Goal: Task Accomplishment & Management: Complete application form

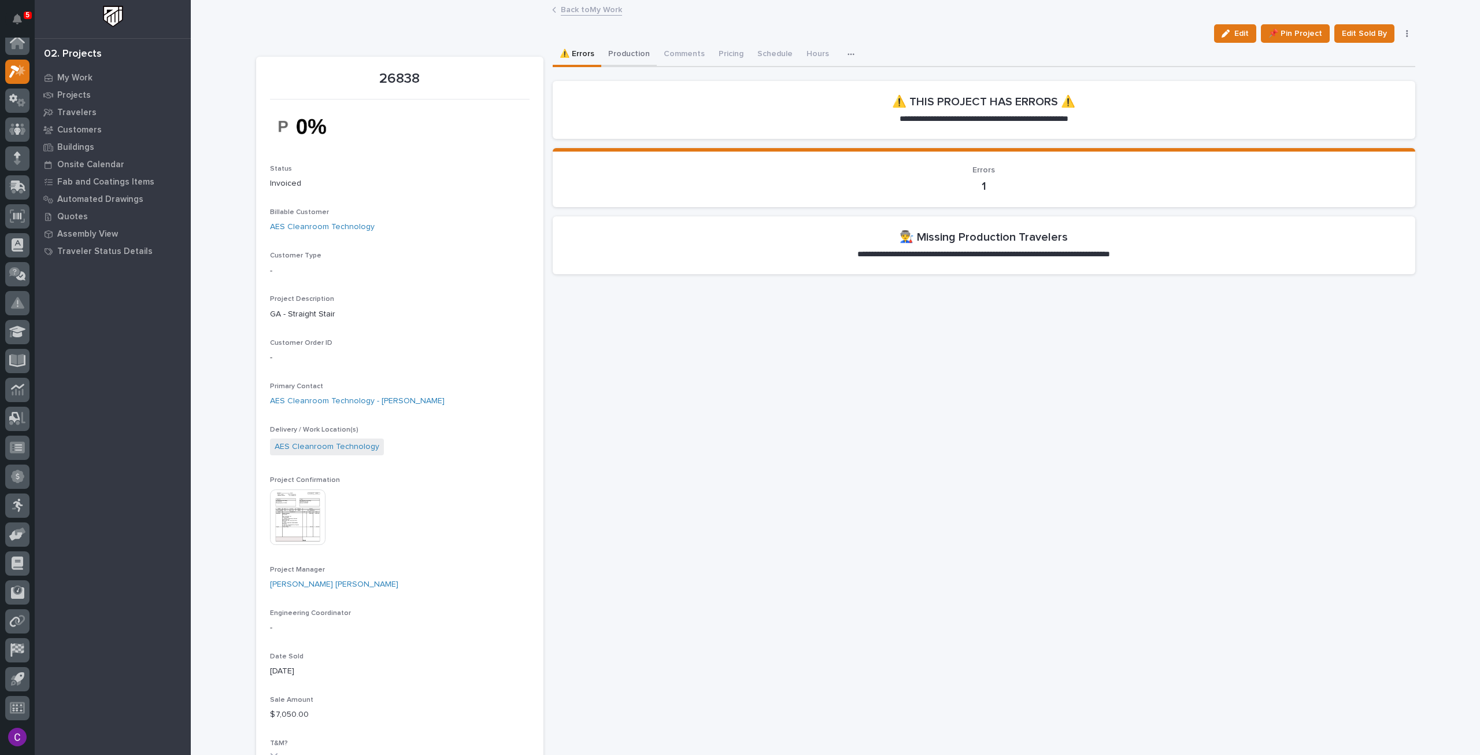
click at [632, 56] on button "Production" at bounding box center [629, 55] width 56 height 24
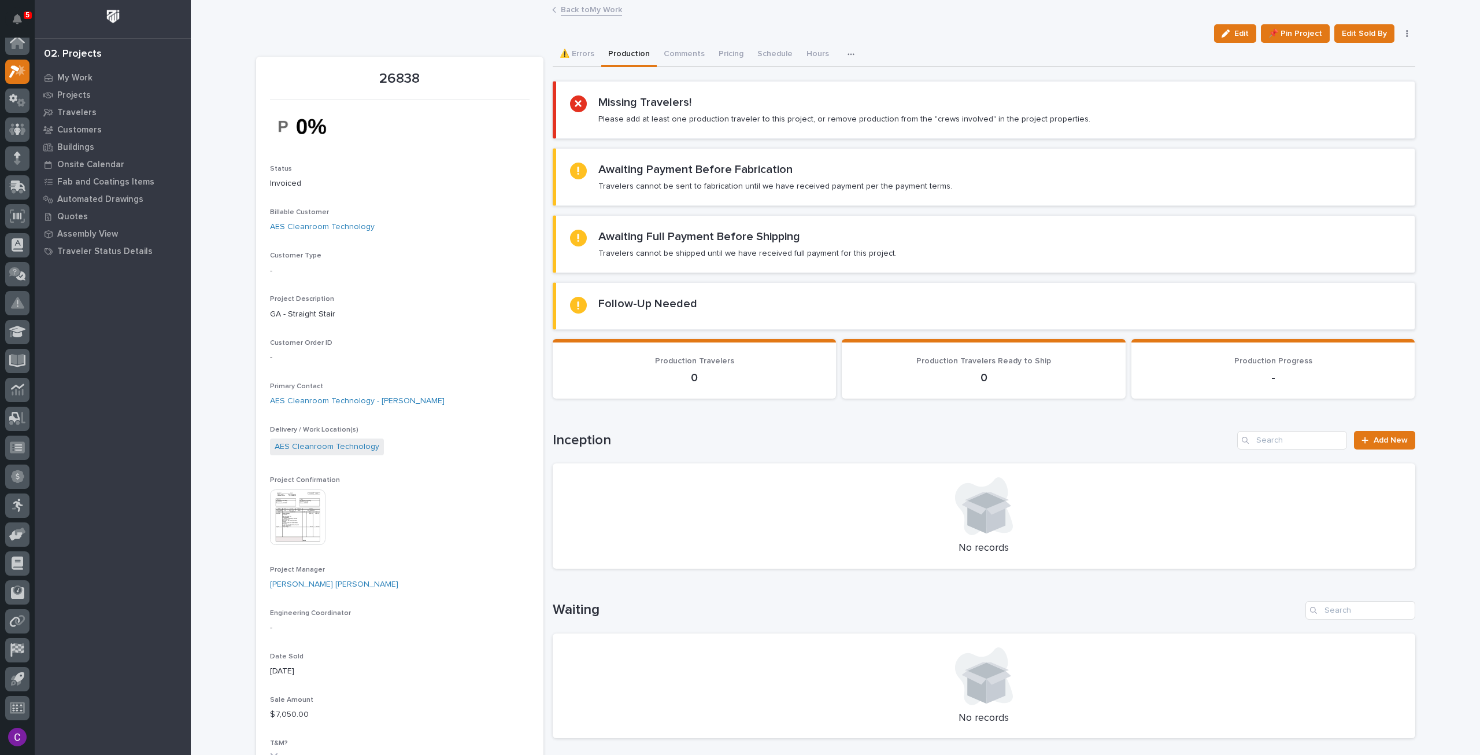
click at [594, 6] on link "Back to My Work" at bounding box center [591, 8] width 61 height 13
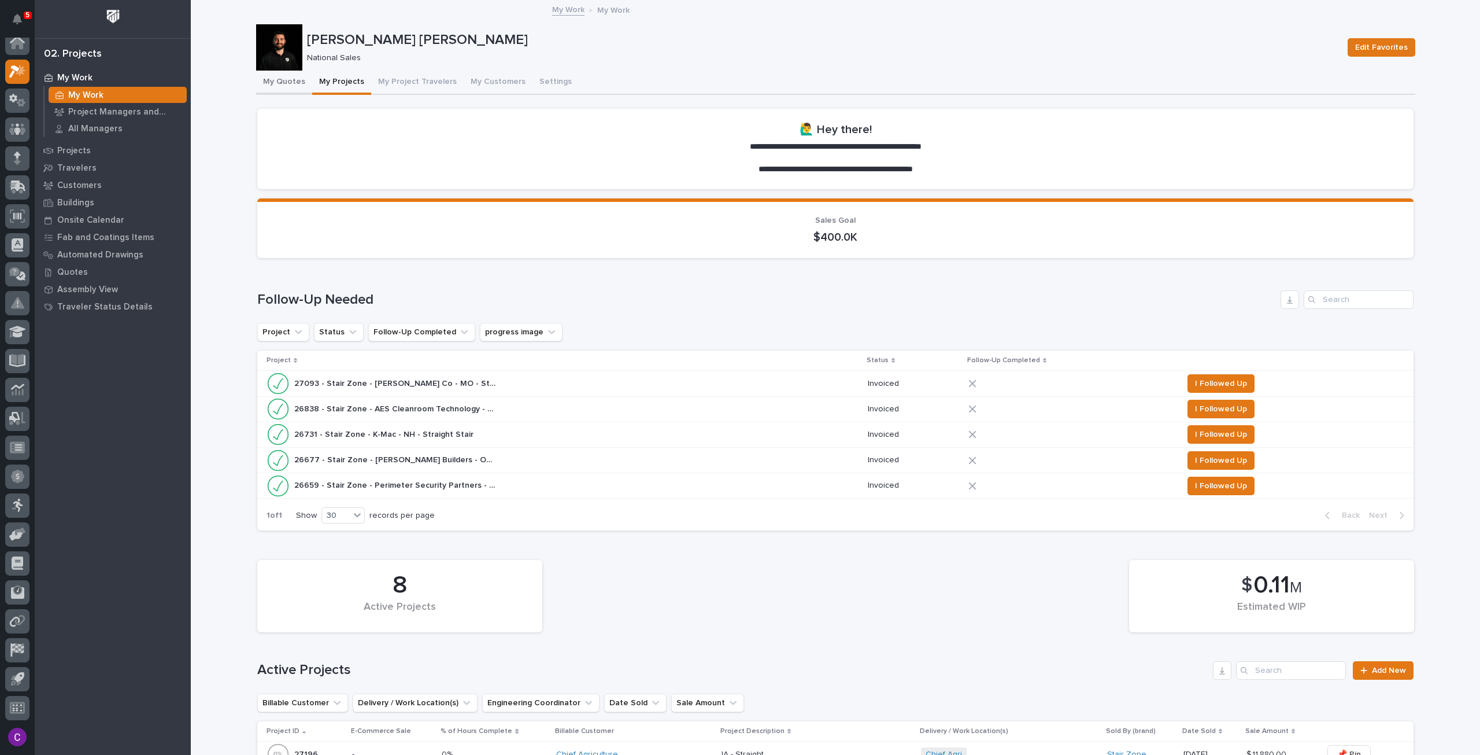
click at [291, 81] on button "My Quotes" at bounding box center [284, 83] width 56 height 24
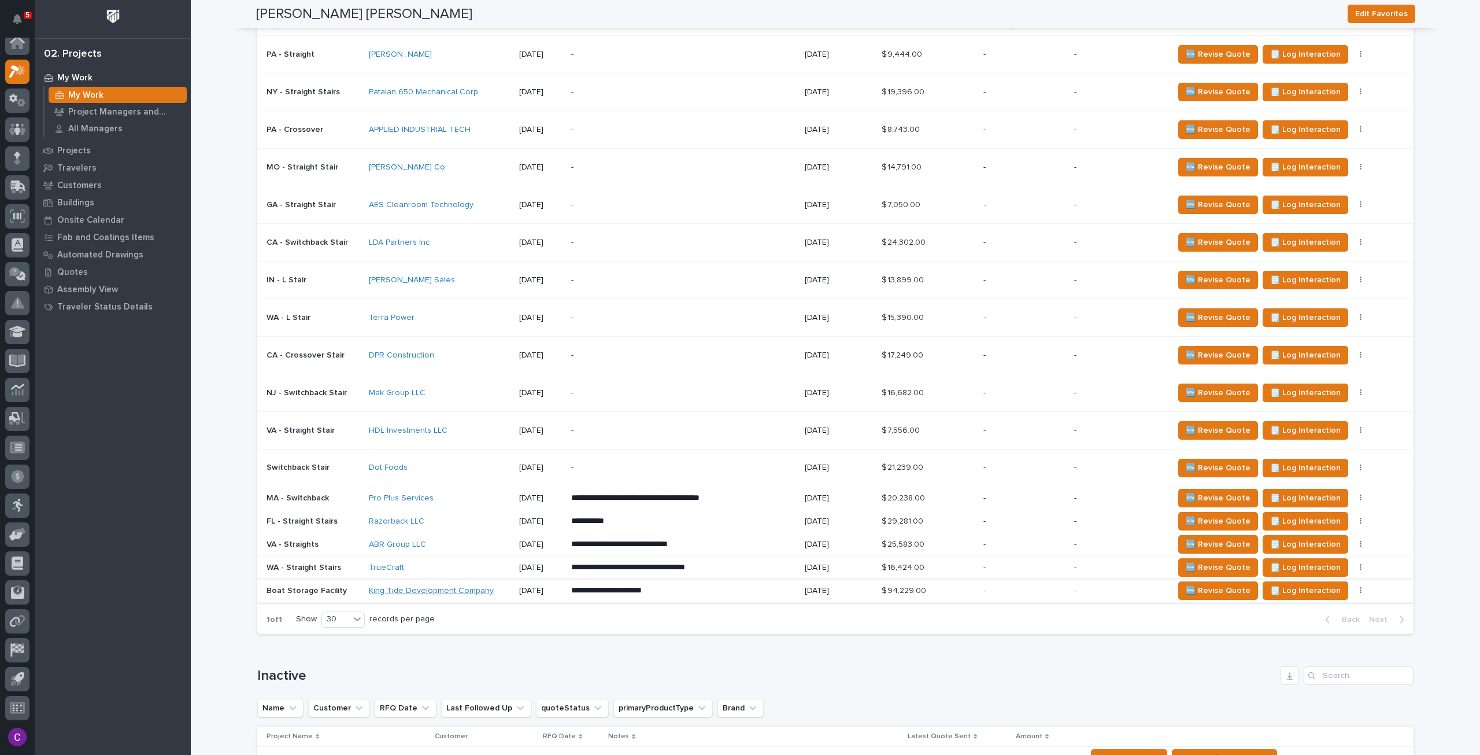
scroll to position [842, 0]
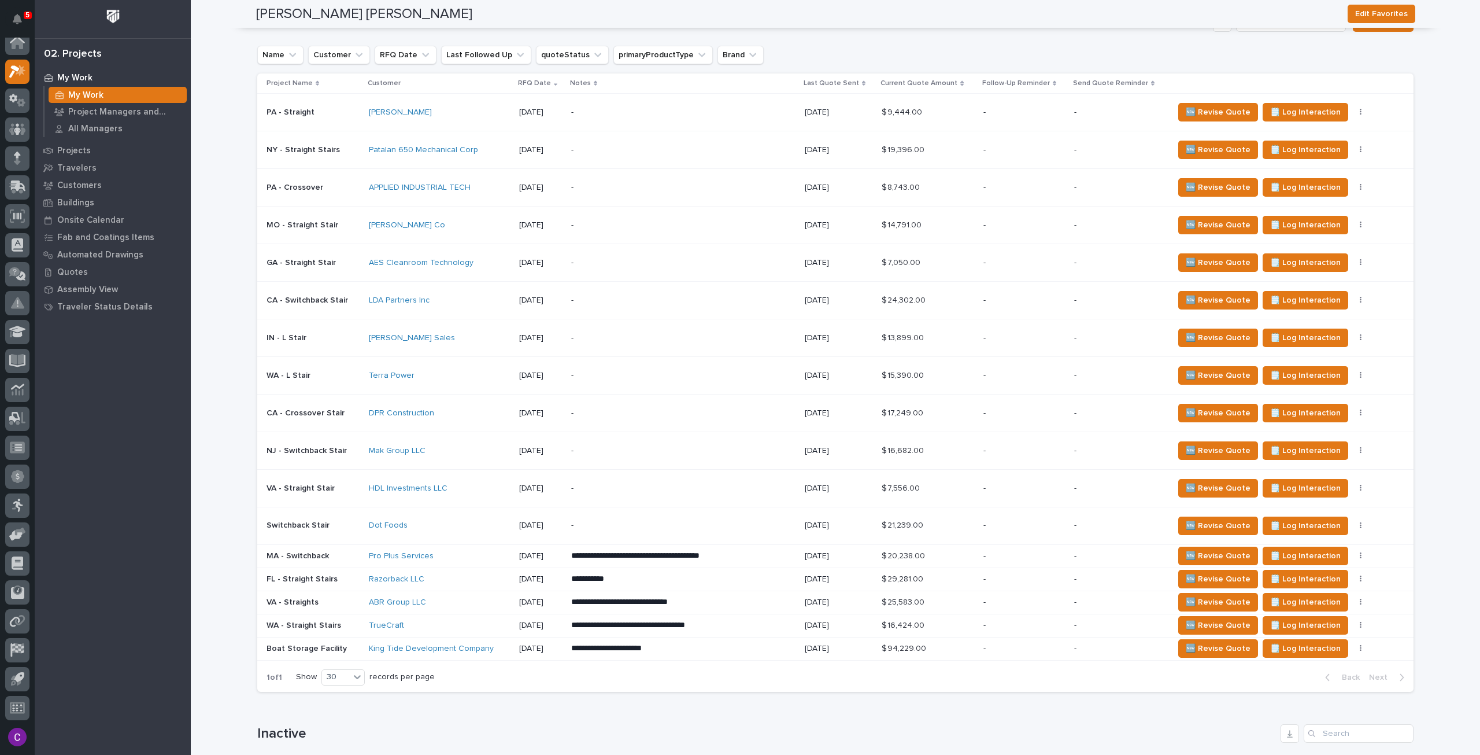
click at [428, 119] on div "[PERSON_NAME]" at bounding box center [439, 112] width 141 height 19
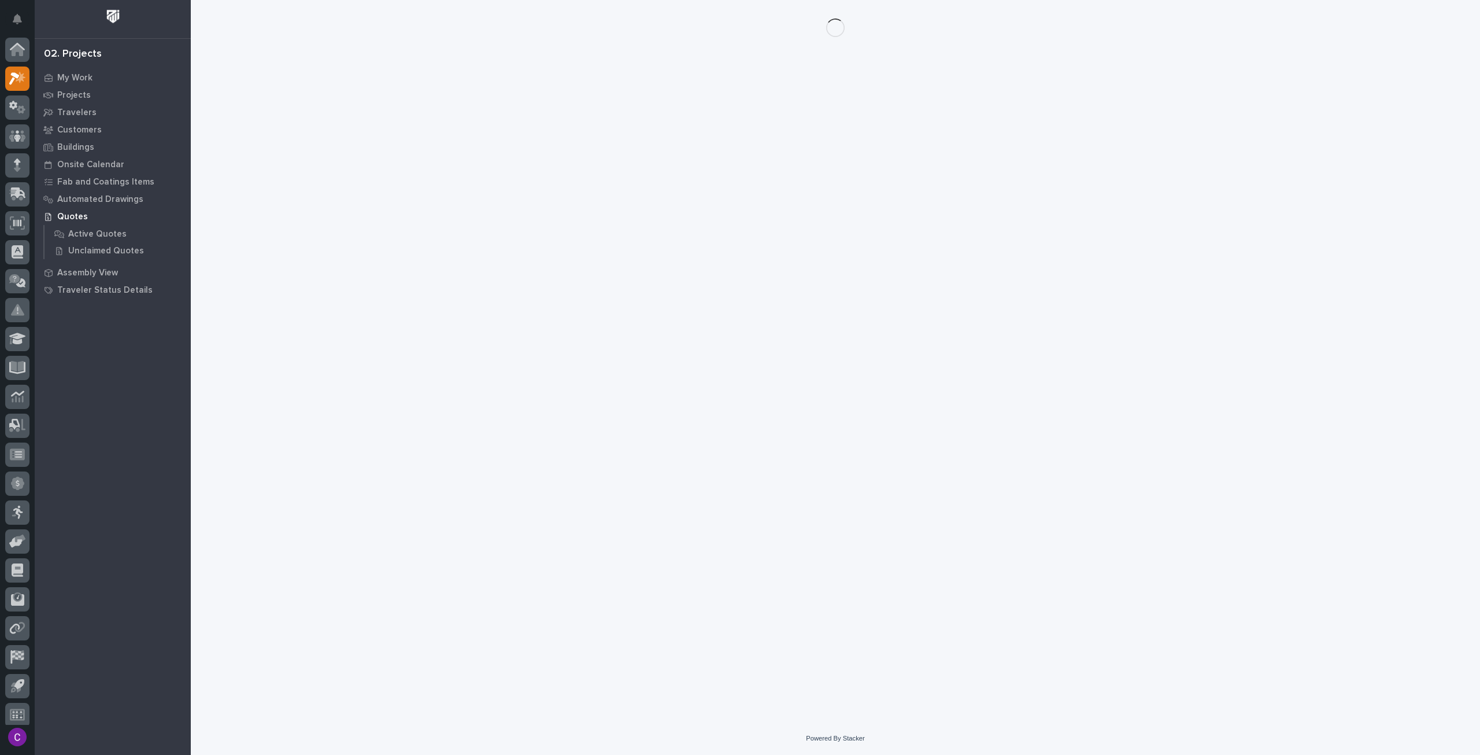
scroll to position [7, 0]
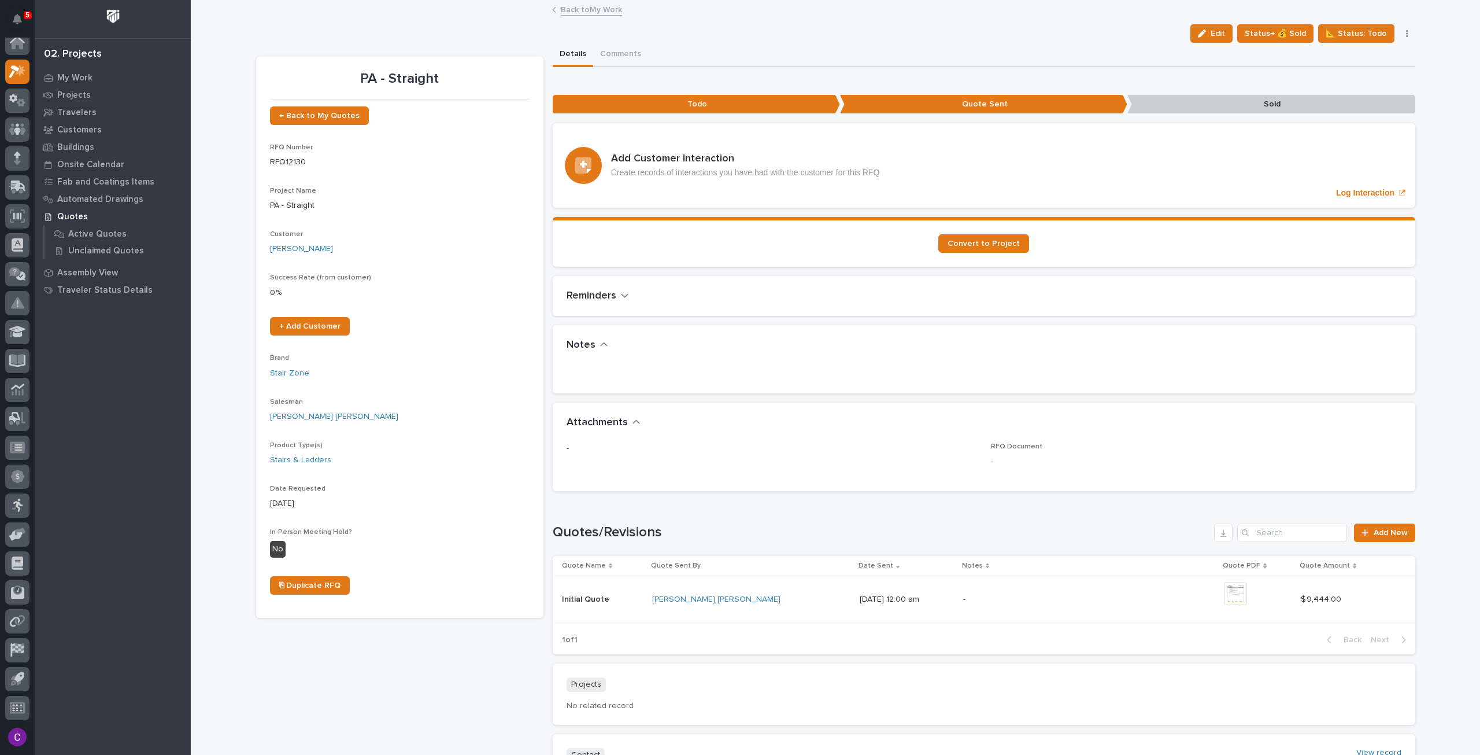
drag, startPoint x: 1215, startPoint y: 28, endPoint x: 384, endPoint y: 111, distance: 835.5
click at [1215, 28] on span "Edit" at bounding box center [1218, 33] width 14 height 10
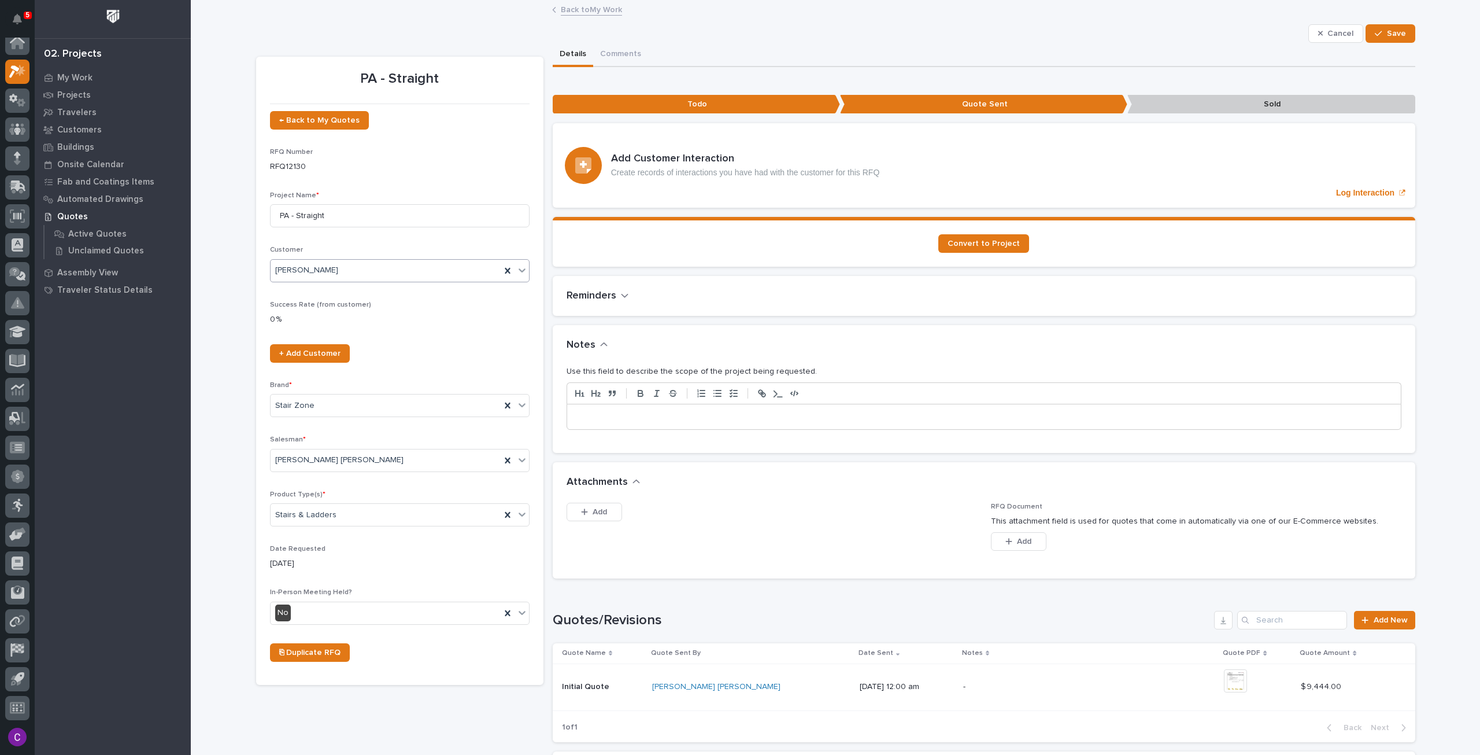
click at [395, 261] on div "[PERSON_NAME]" at bounding box center [386, 270] width 230 height 19
click at [460, 239] on div "← Back to My Quotes RFQ Number RFQ12130 Project Name * PA - Straight Customer o…" at bounding box center [400, 391] width 260 height 560
click at [330, 350] on span "+ Add Customer" at bounding box center [309, 353] width 61 height 8
click at [333, 267] on div "[PERSON_NAME]" at bounding box center [386, 270] width 230 height 19
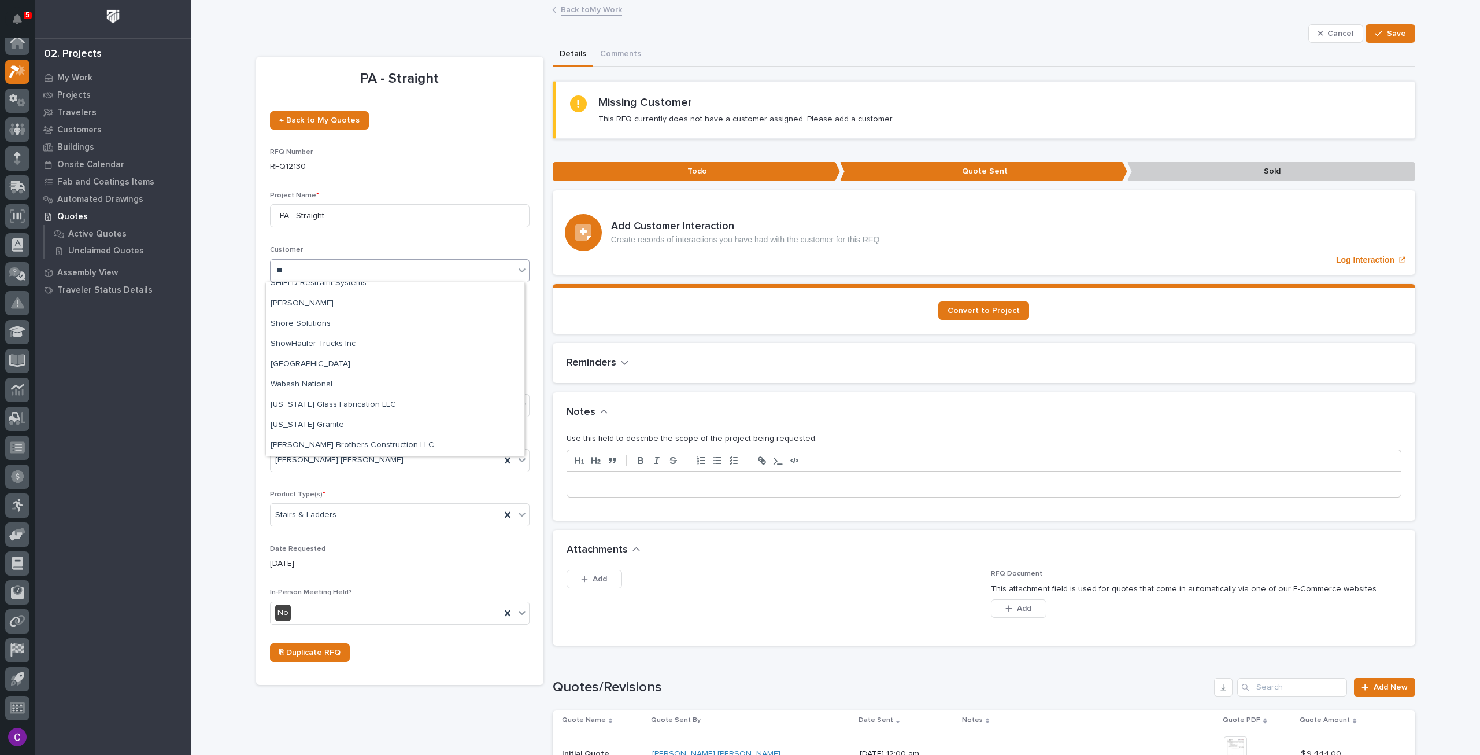
scroll to position [0, 0]
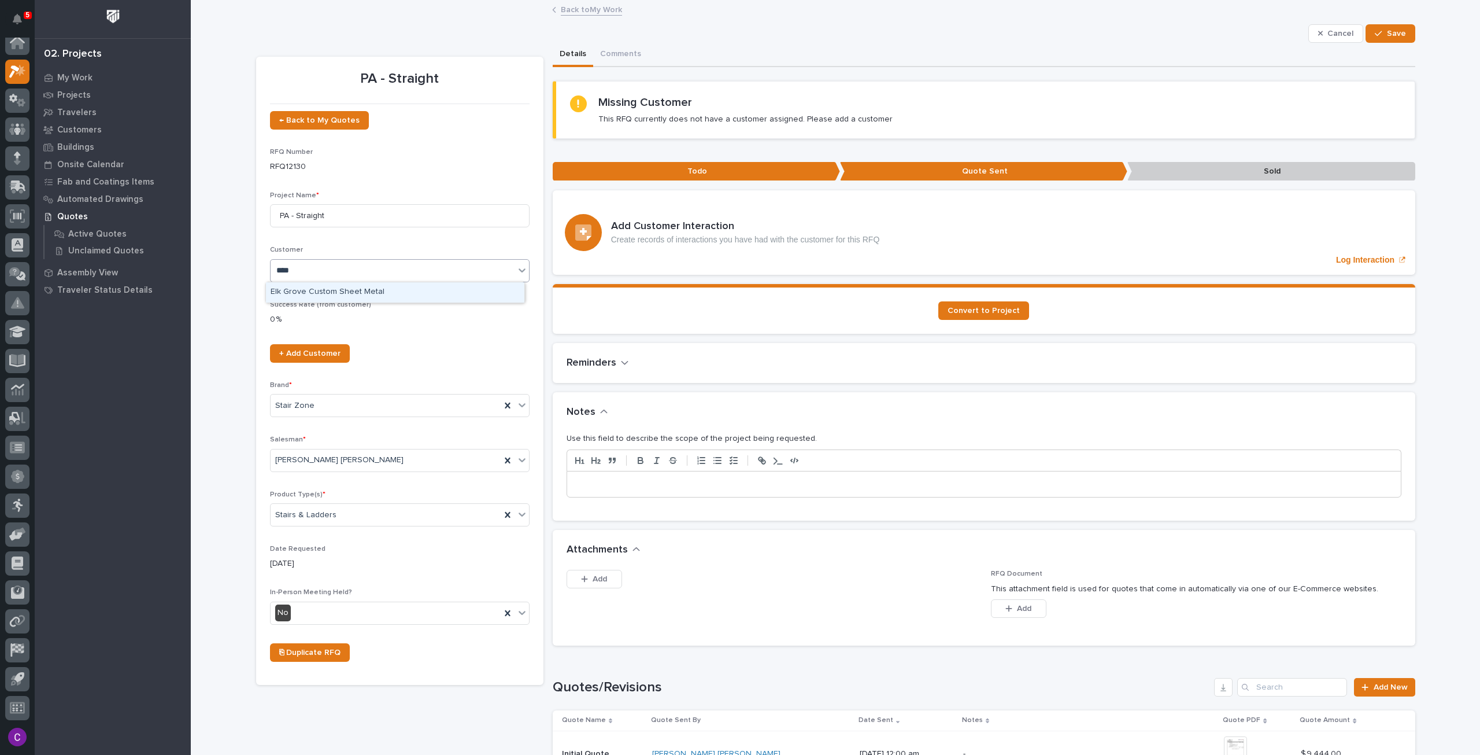
type input "*****"
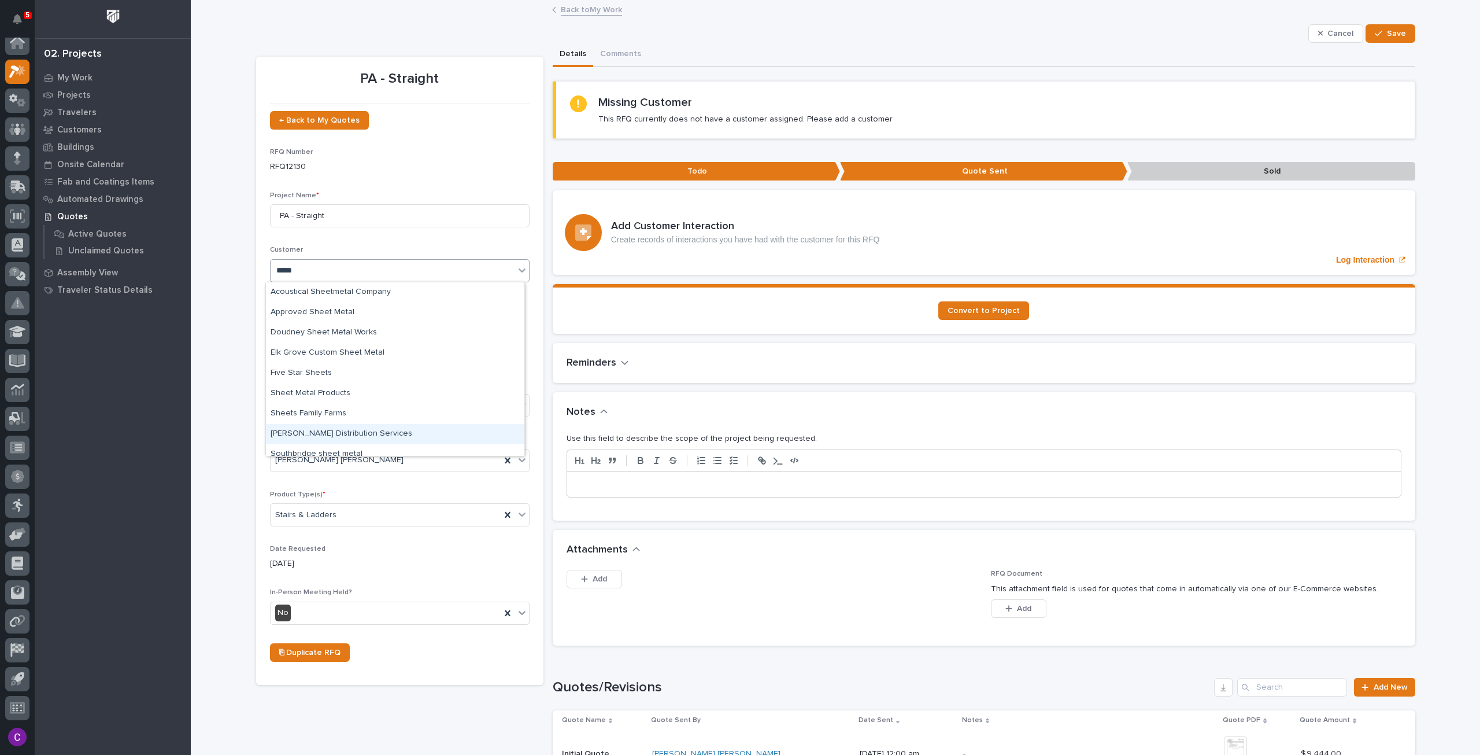
click at [326, 434] on div "[PERSON_NAME] Distribution Services" at bounding box center [395, 434] width 258 height 20
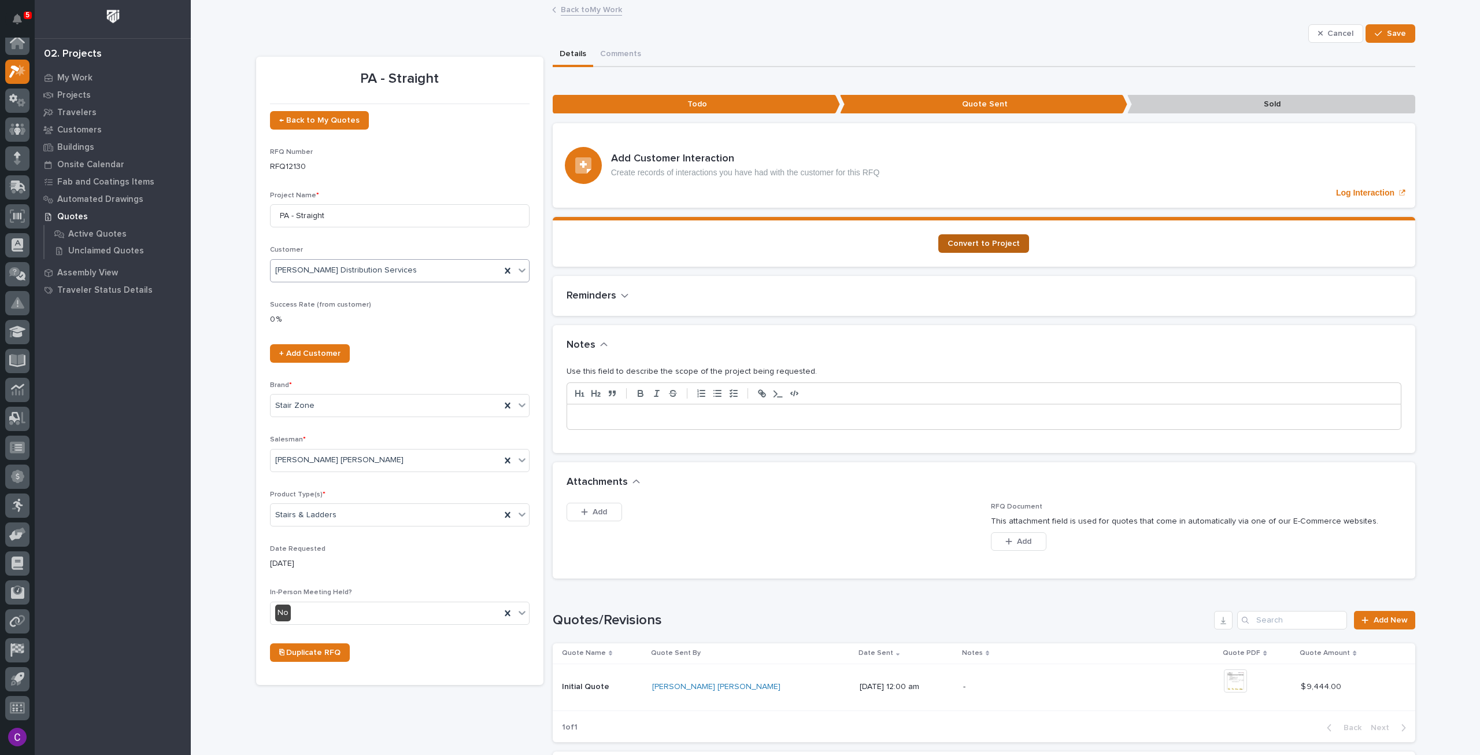
click at [979, 242] on span "Convert to Project" at bounding box center [984, 243] width 72 height 8
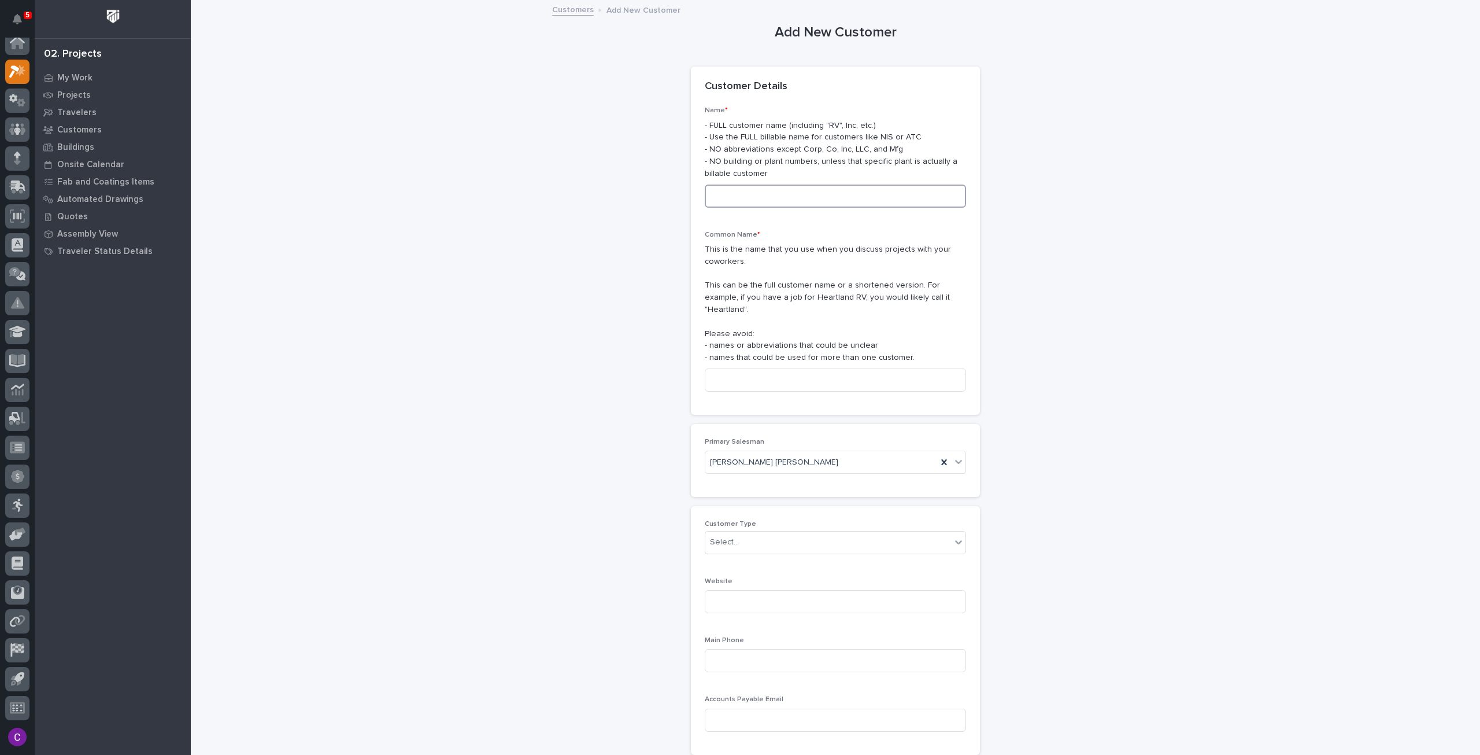
click at [781, 193] on input at bounding box center [835, 195] width 261 height 23
paste input "[PERSON_NAME] Distribution Services"
type input "[PERSON_NAME] Distribution Services"
click at [794, 372] on input at bounding box center [835, 379] width 261 height 23
type input "[PERSON_NAME]"
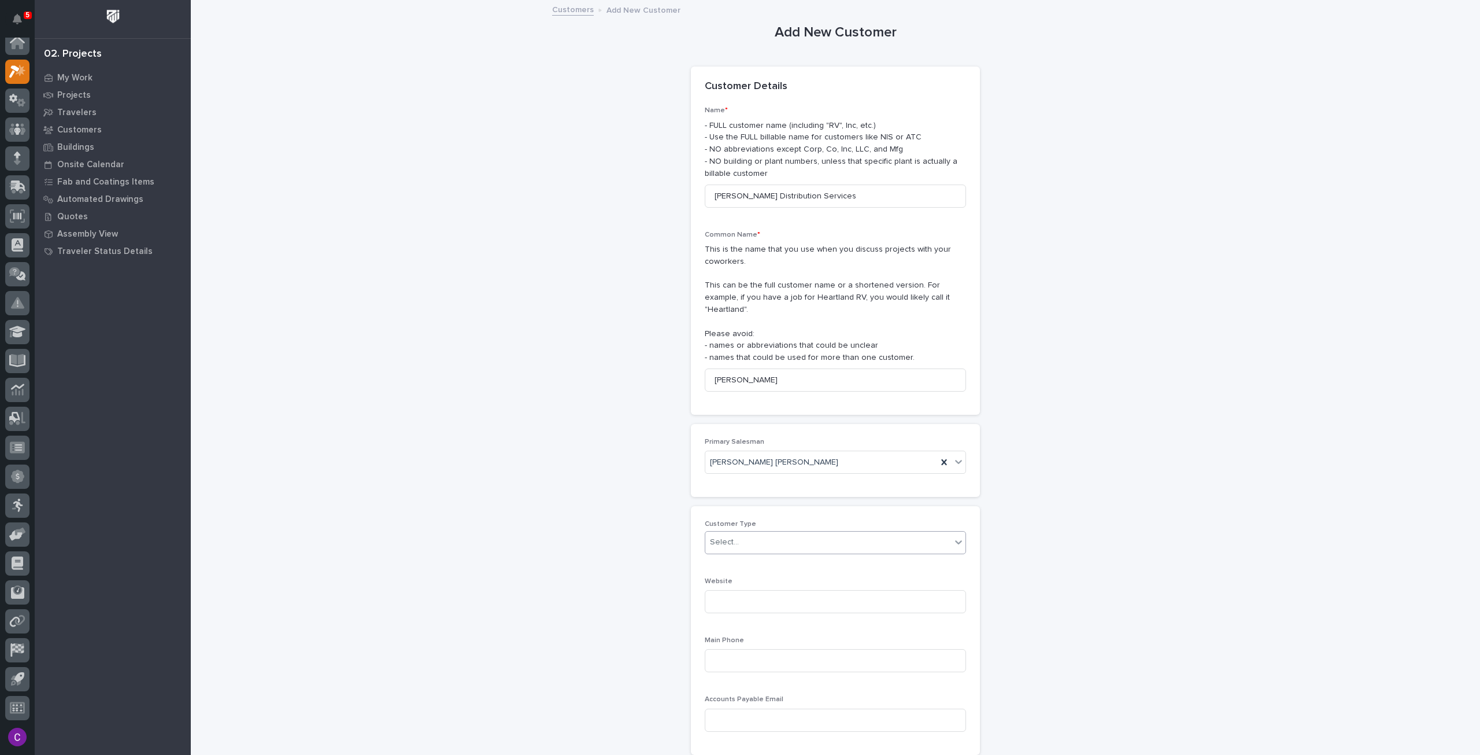
click at [786, 537] on div "Select..." at bounding box center [828, 542] width 246 height 19
click at [771, 572] on div "End User" at bounding box center [831, 571] width 260 height 20
click at [755, 542] on div "Customer Type End User" at bounding box center [835, 541] width 261 height 43
click at [746, 533] on div "End User" at bounding box center [821, 542] width 232 height 19
click at [748, 598] on div "General Contractor" at bounding box center [831, 592] width 260 height 20
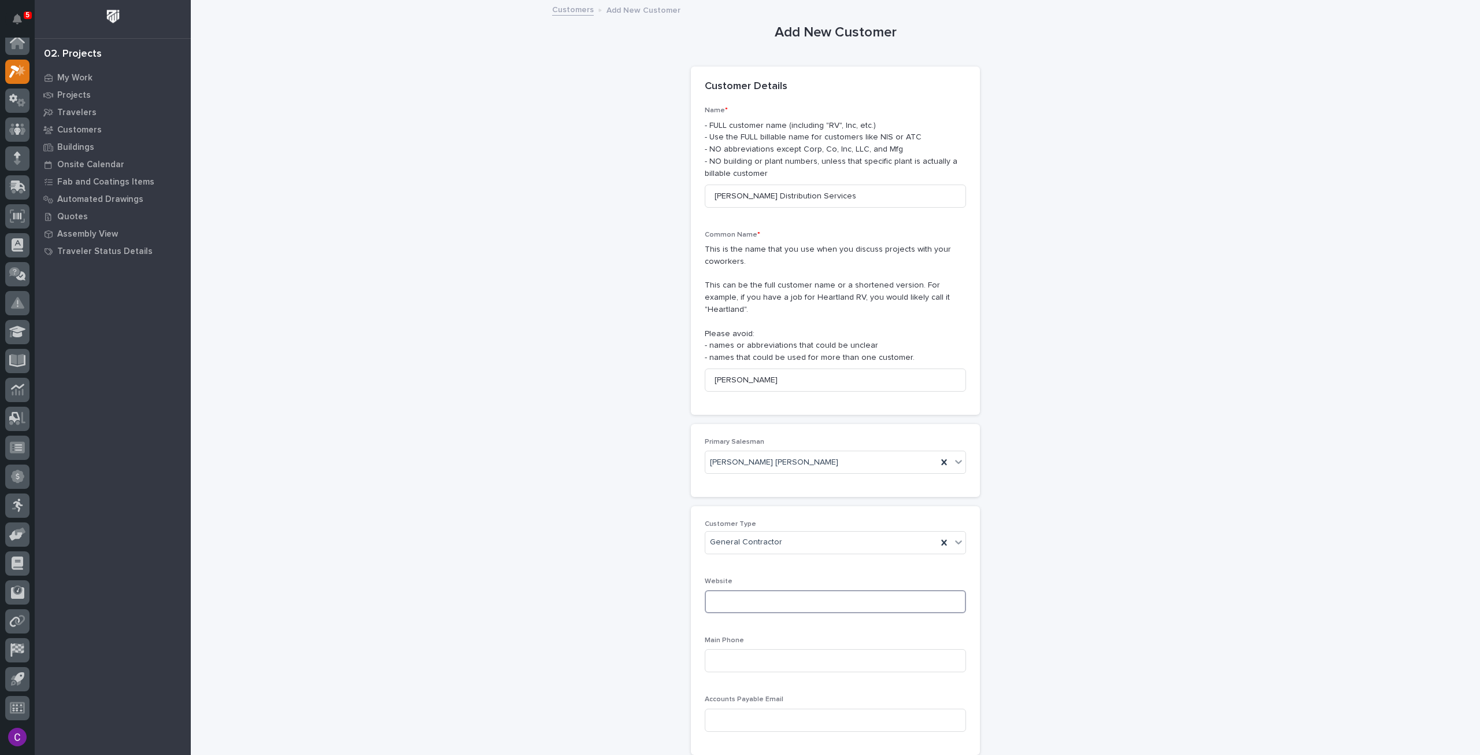
click at [758, 597] on input at bounding box center [835, 601] width 261 height 23
click at [773, 653] on input at bounding box center [835, 660] width 261 height 23
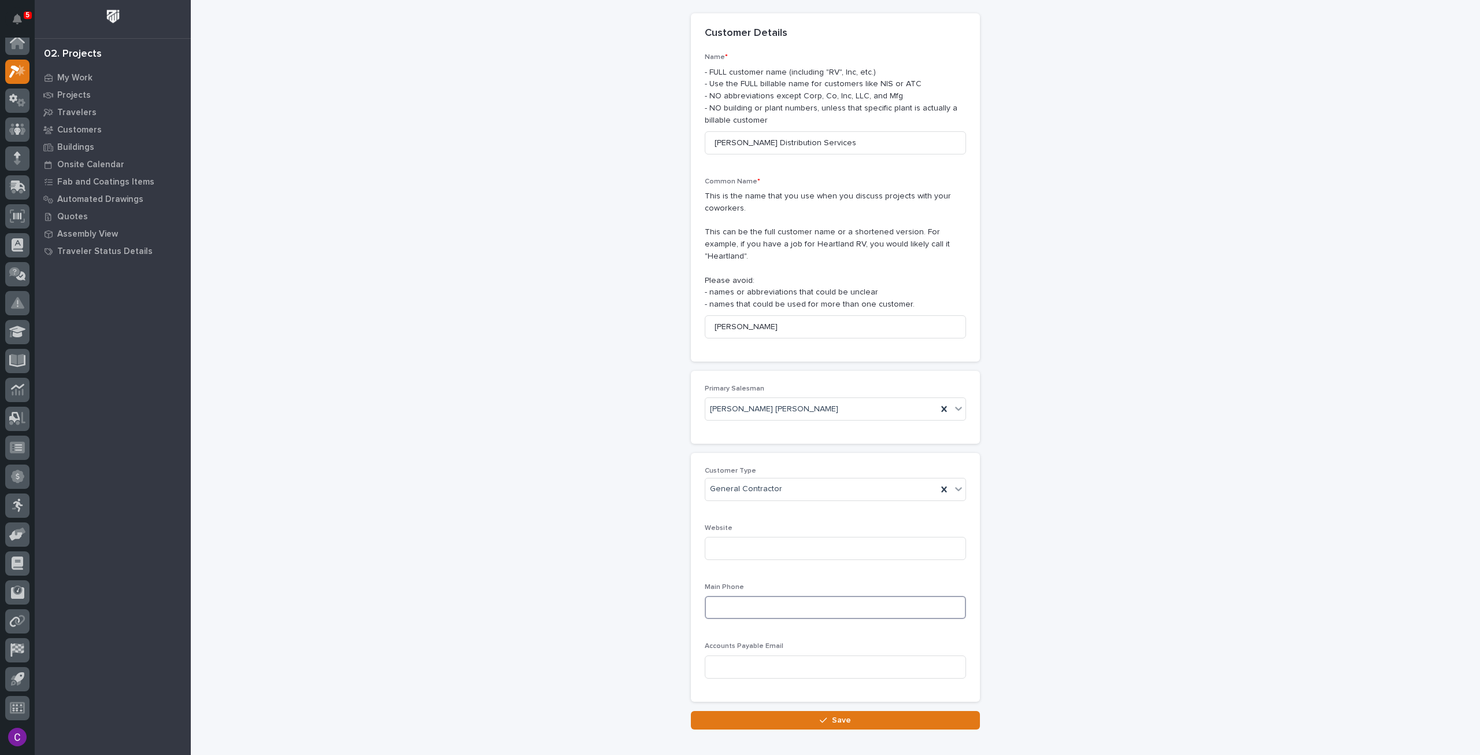
scroll to position [105, 0]
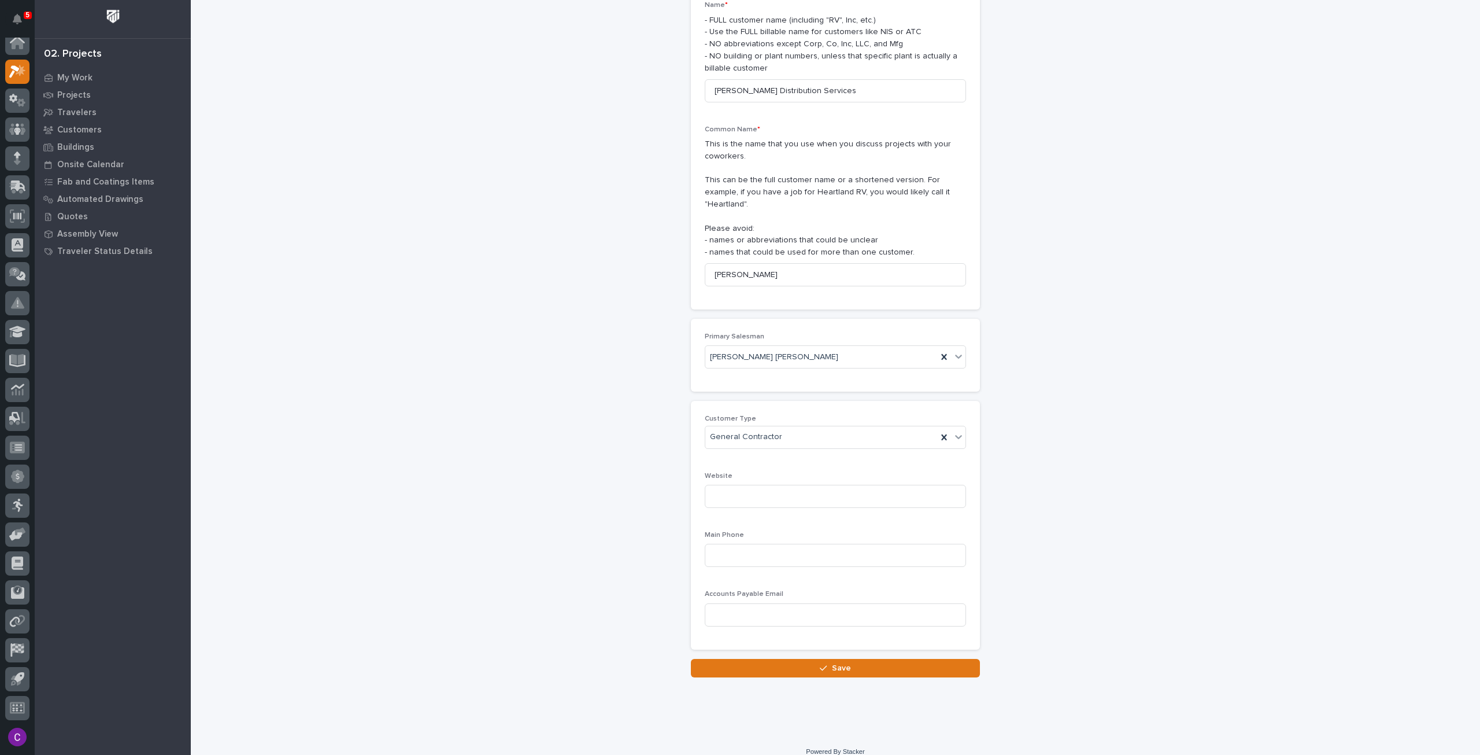
click at [771, 659] on button "Save" at bounding box center [835, 668] width 289 height 19
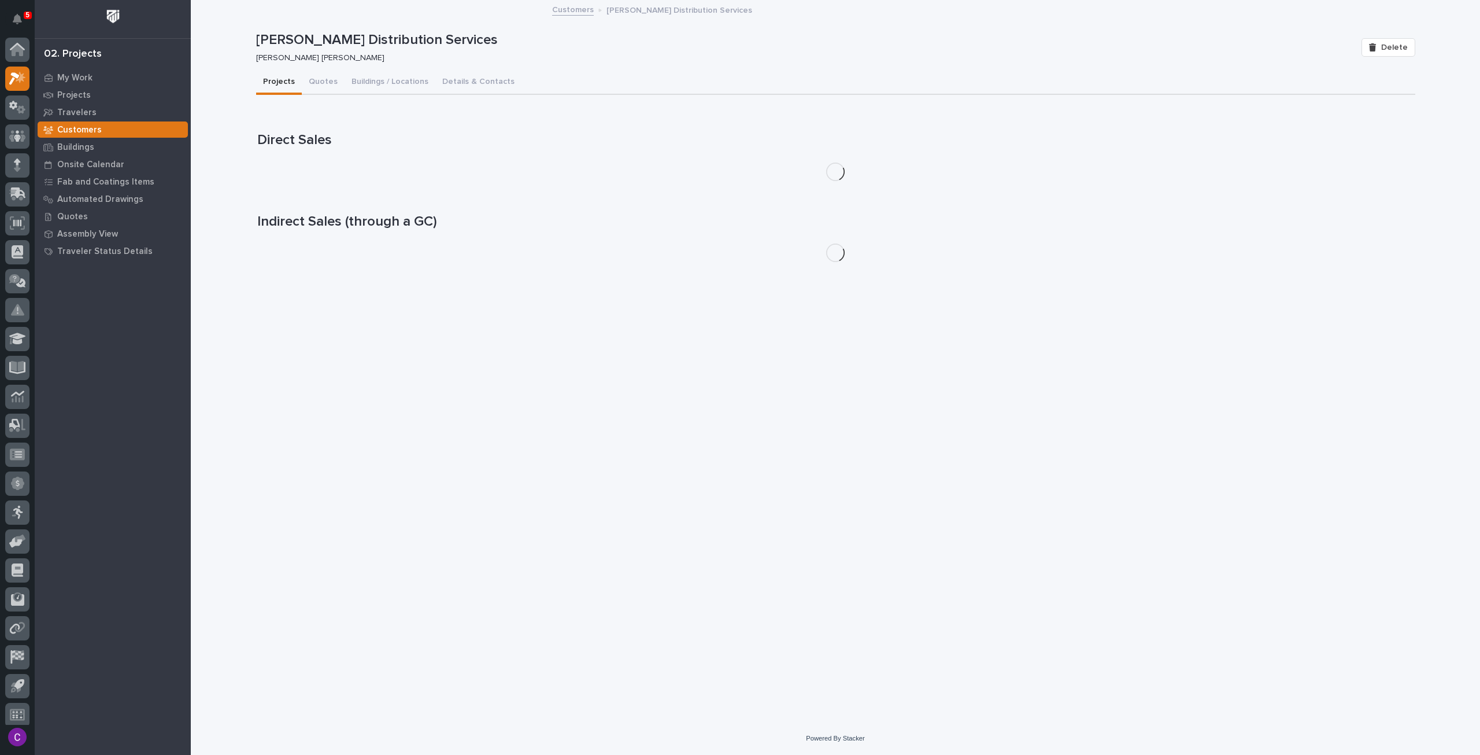
scroll to position [7, 0]
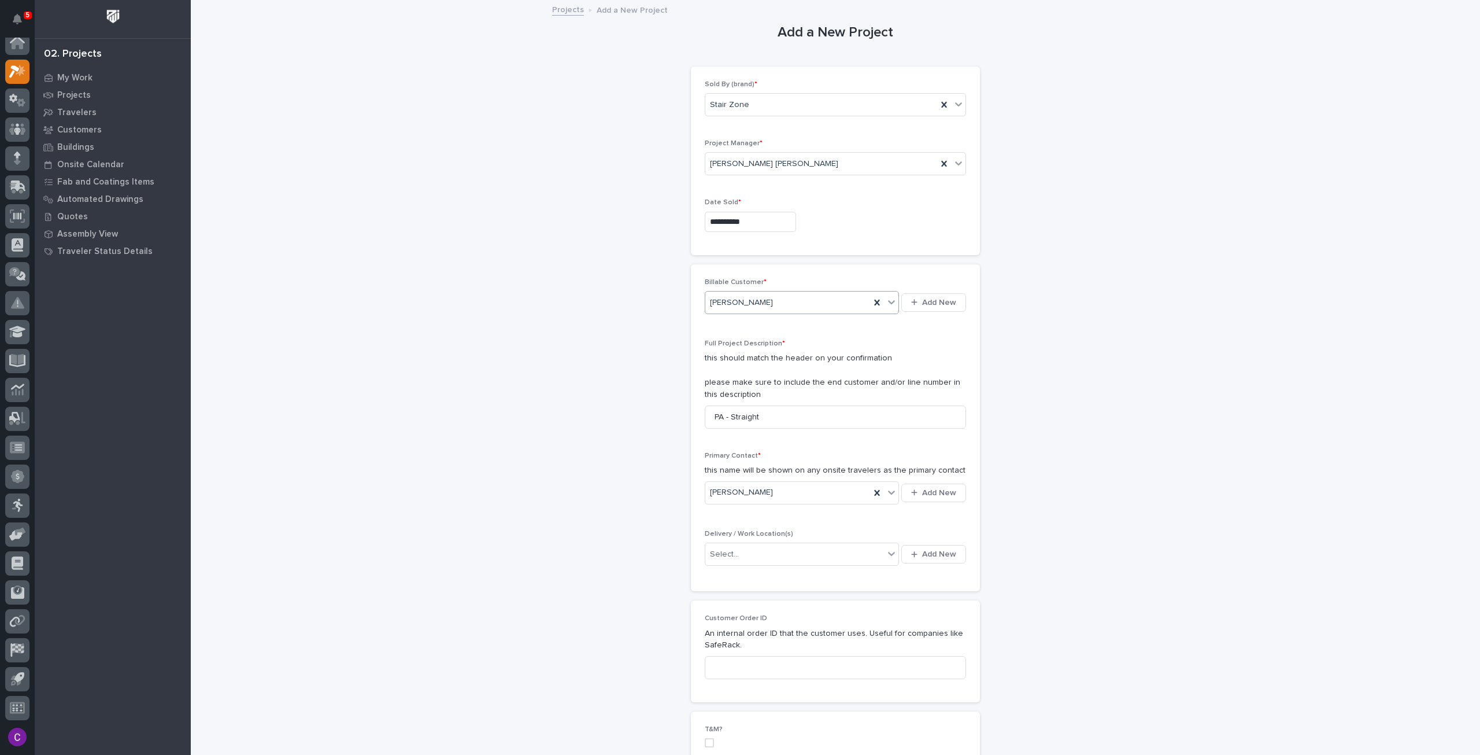
click at [889, 301] on icon at bounding box center [891, 302] width 7 height 4
type input "******"
click at [846, 327] on div "[PERSON_NAME] Distribution Services" at bounding box center [798, 323] width 194 height 20
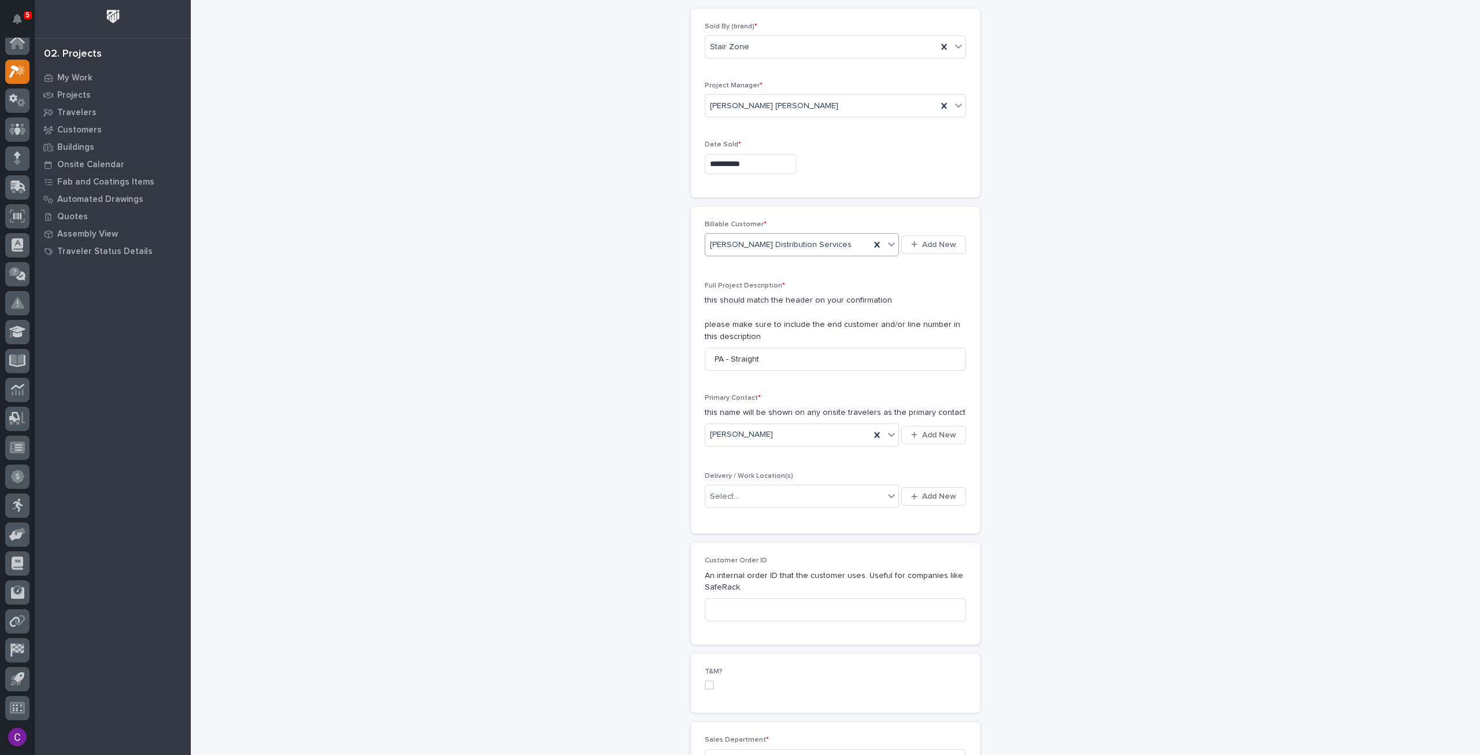
scroll to position [116, 0]
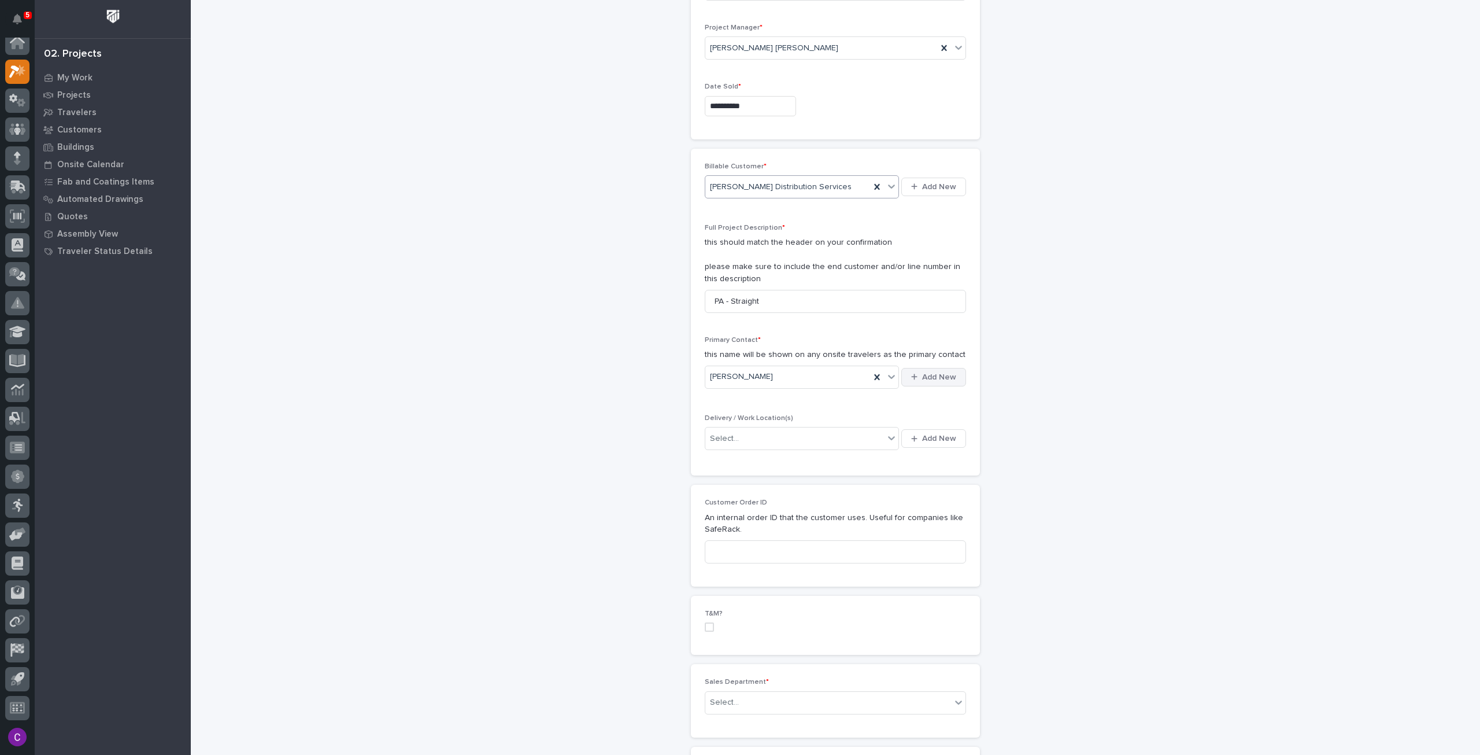
click at [912, 376] on icon "button" at bounding box center [914, 377] width 6 height 8
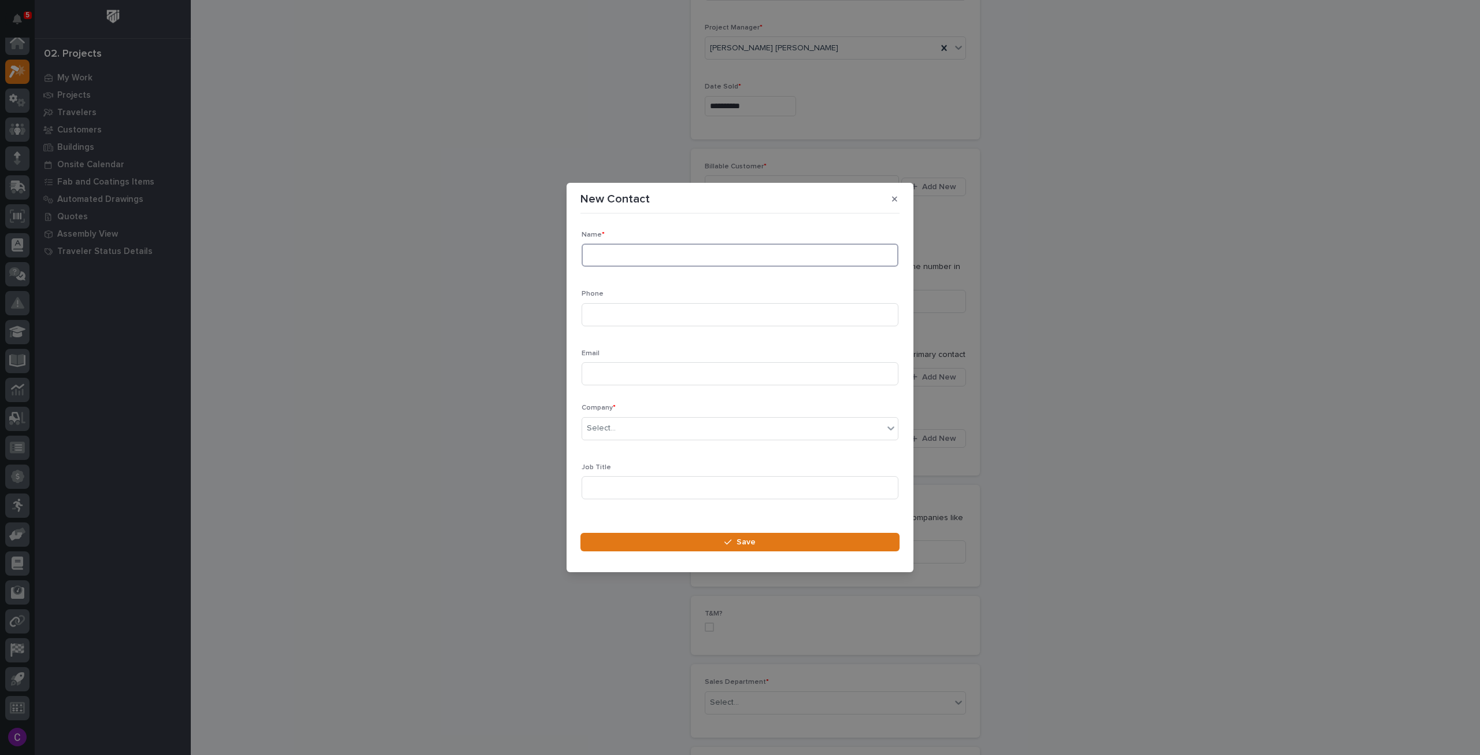
click at [631, 249] on input at bounding box center [740, 254] width 317 height 23
click at [674, 241] on div "Name * Kevin" at bounding box center [740, 253] width 317 height 45
click at [674, 262] on input "[PERSON_NAME]" at bounding box center [740, 254] width 317 height 23
type input "Kevin Wess"
click at [650, 372] on input at bounding box center [740, 373] width 317 height 23
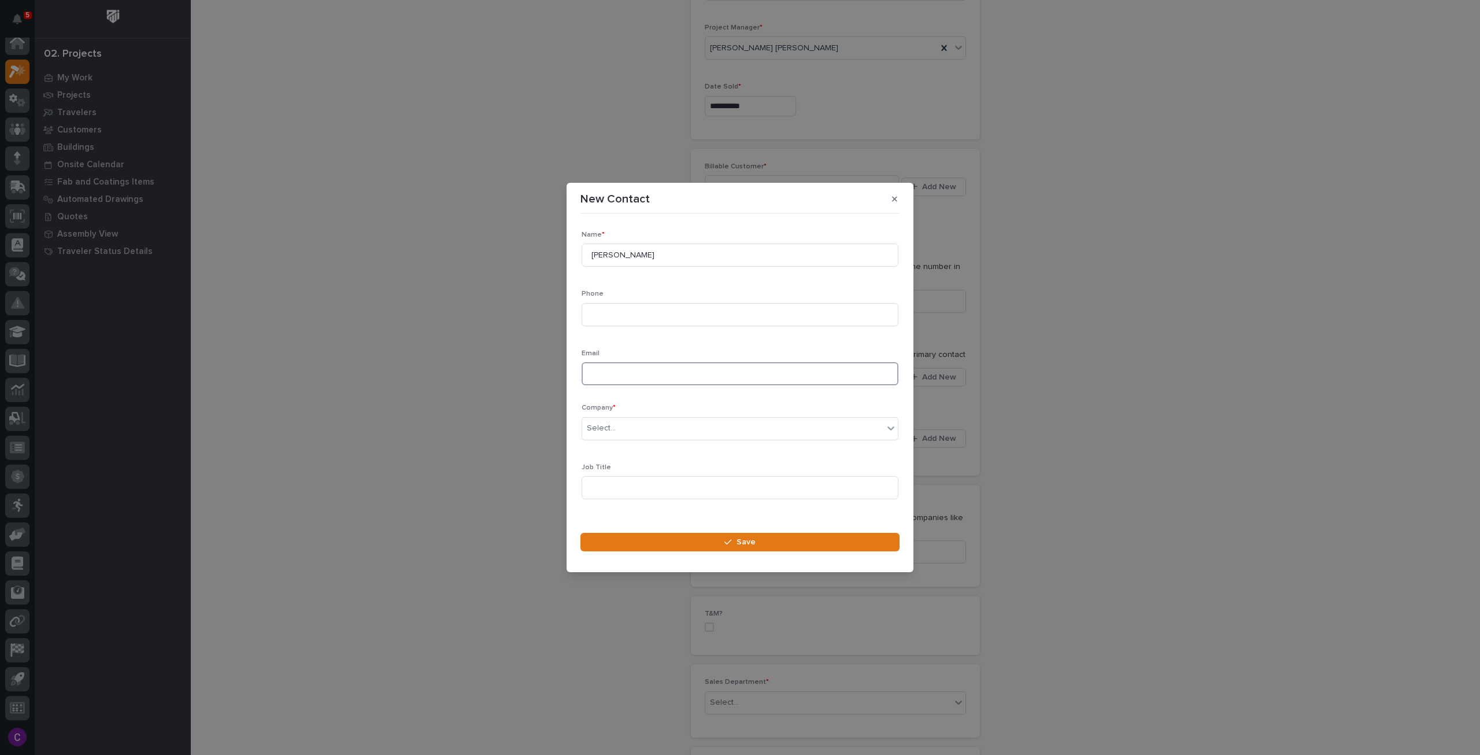
paste input "[EMAIL_ADDRESS][PERSON_NAME][DOMAIN_NAME]"
type input "[EMAIL_ADDRESS][PERSON_NAME][DOMAIN_NAME]"
click at [664, 432] on div "Select..." at bounding box center [732, 428] width 301 height 19
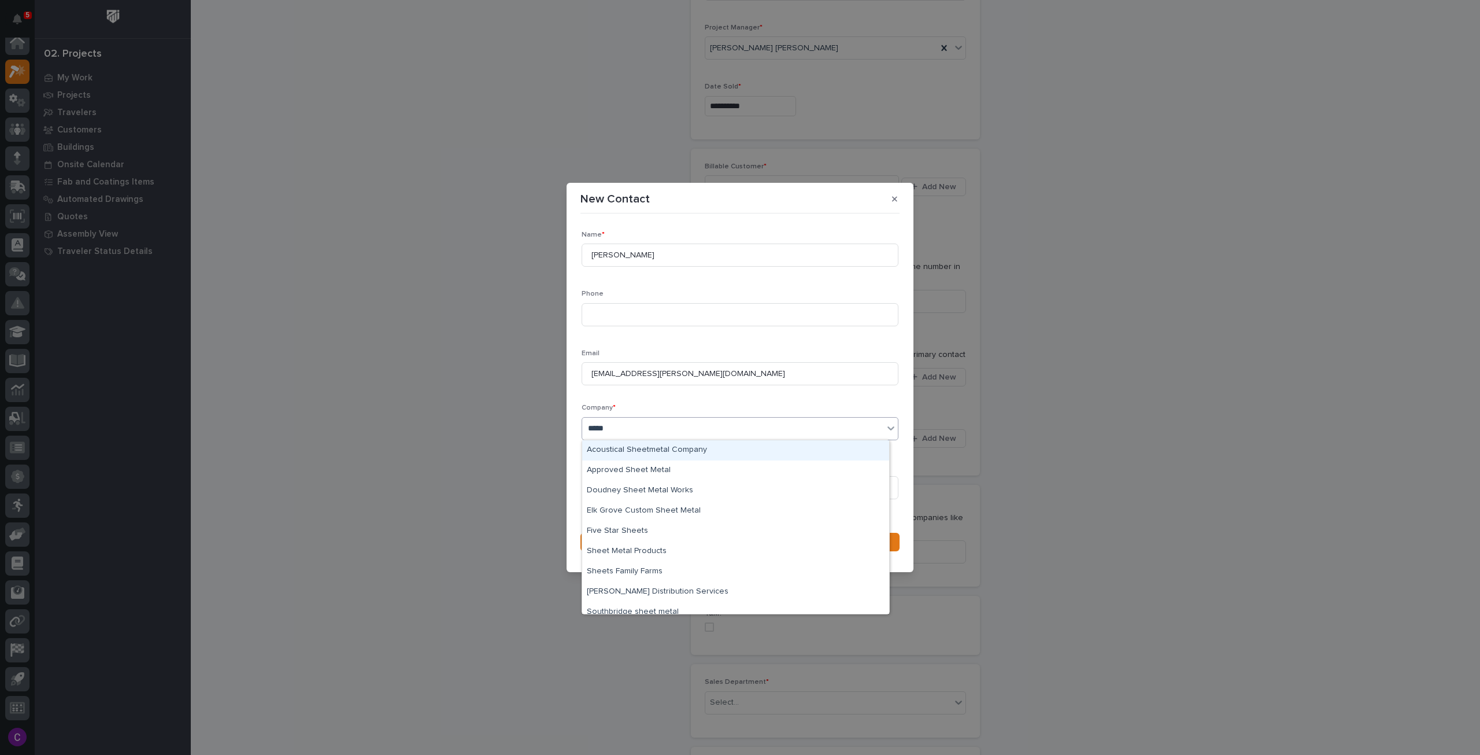
type input "******"
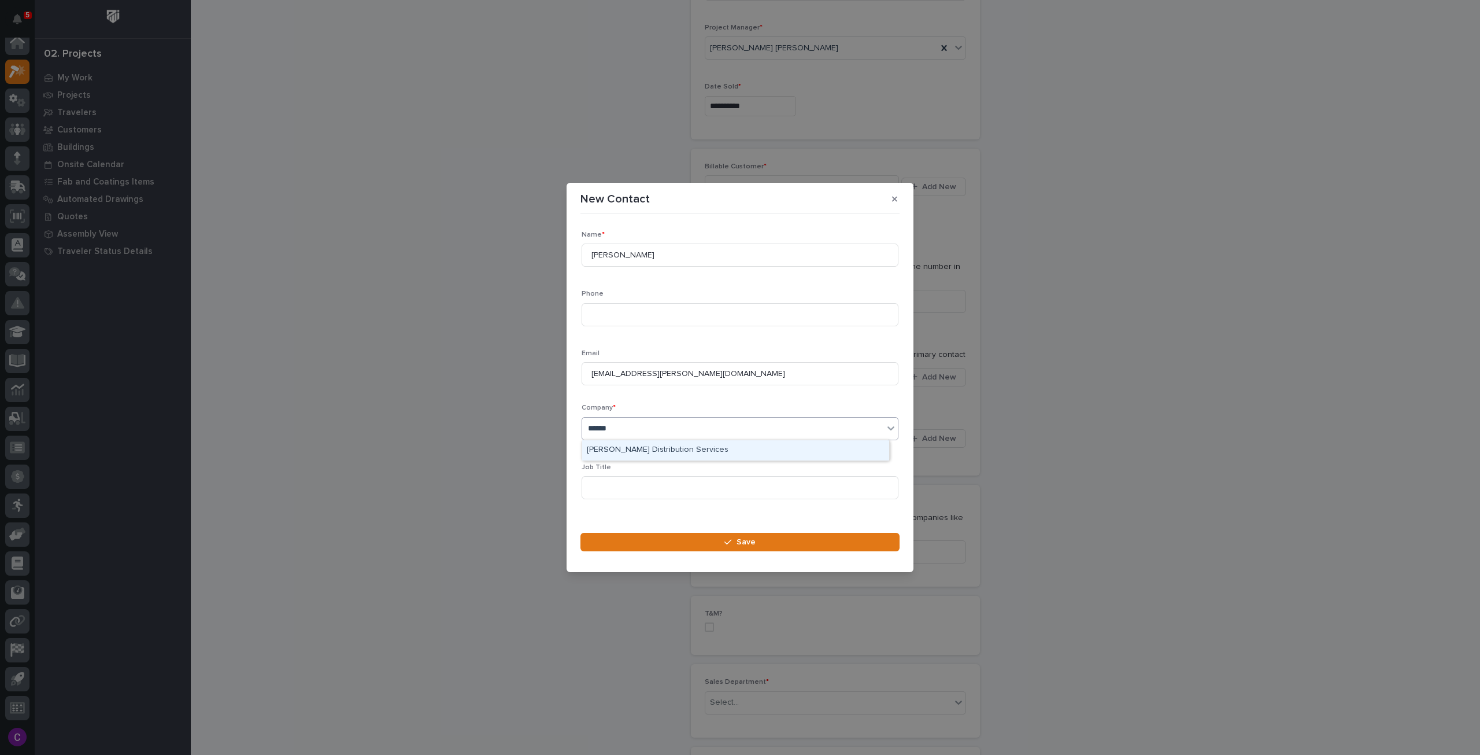
click at [699, 456] on div "[PERSON_NAME] Distribution Services" at bounding box center [735, 450] width 307 height 20
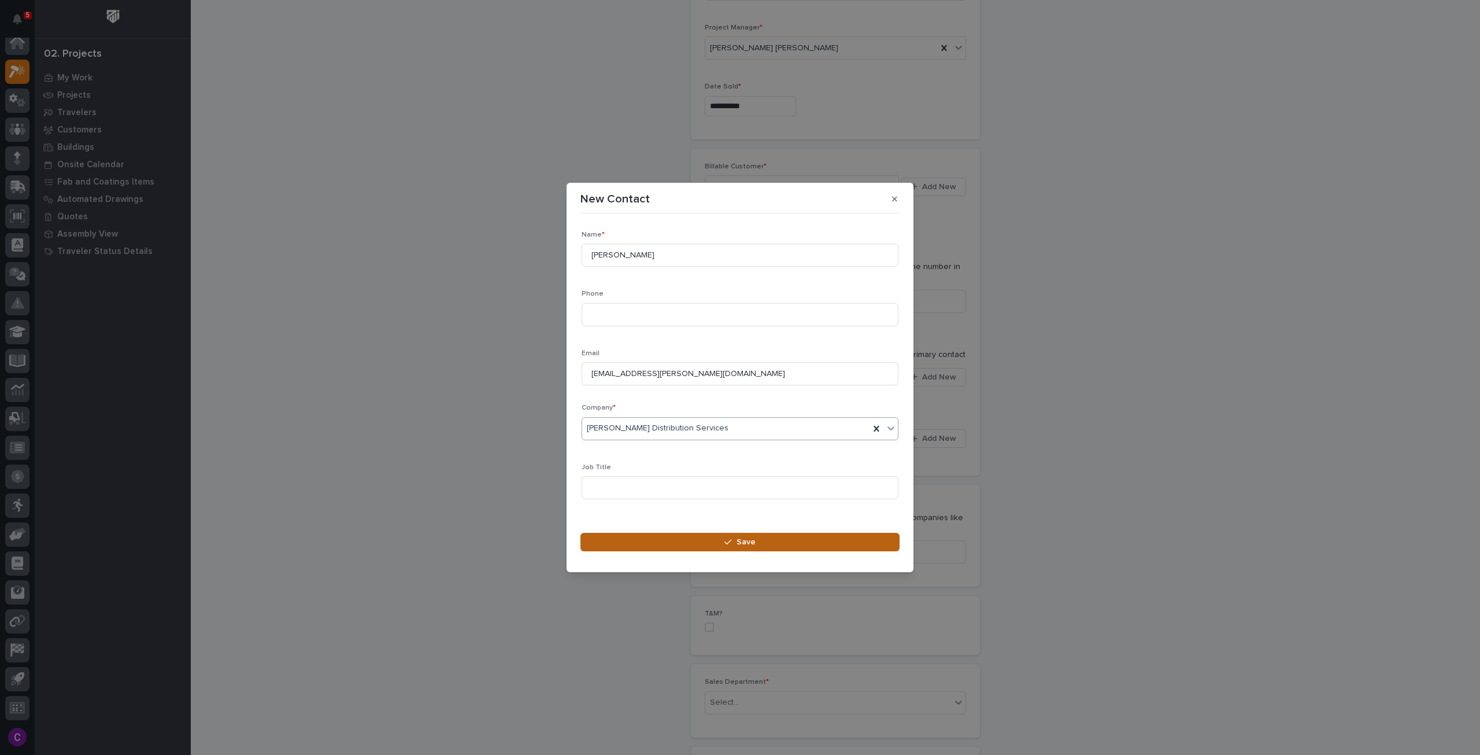
click at [755, 542] on button "Save" at bounding box center [739, 542] width 319 height 19
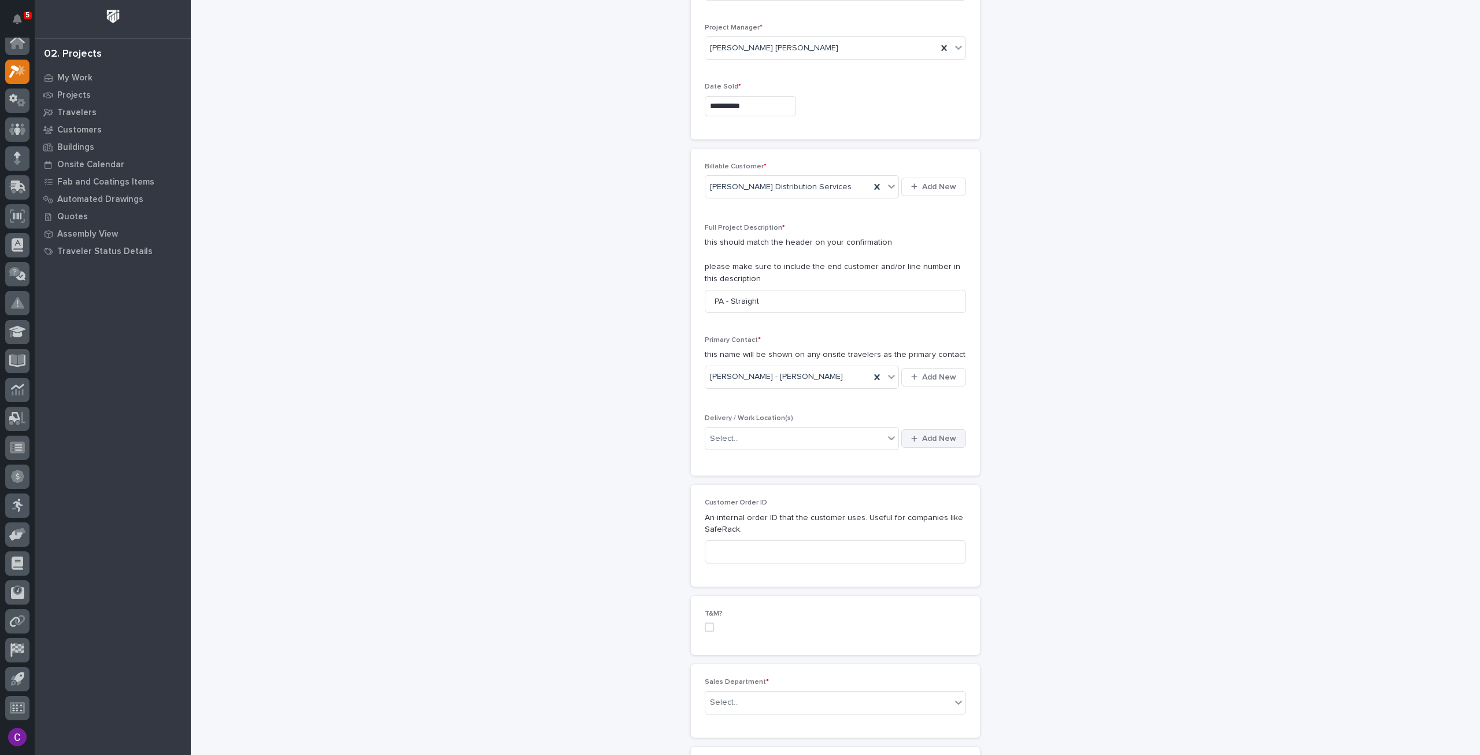
click at [906, 437] on button "Add New" at bounding box center [933, 438] width 65 height 19
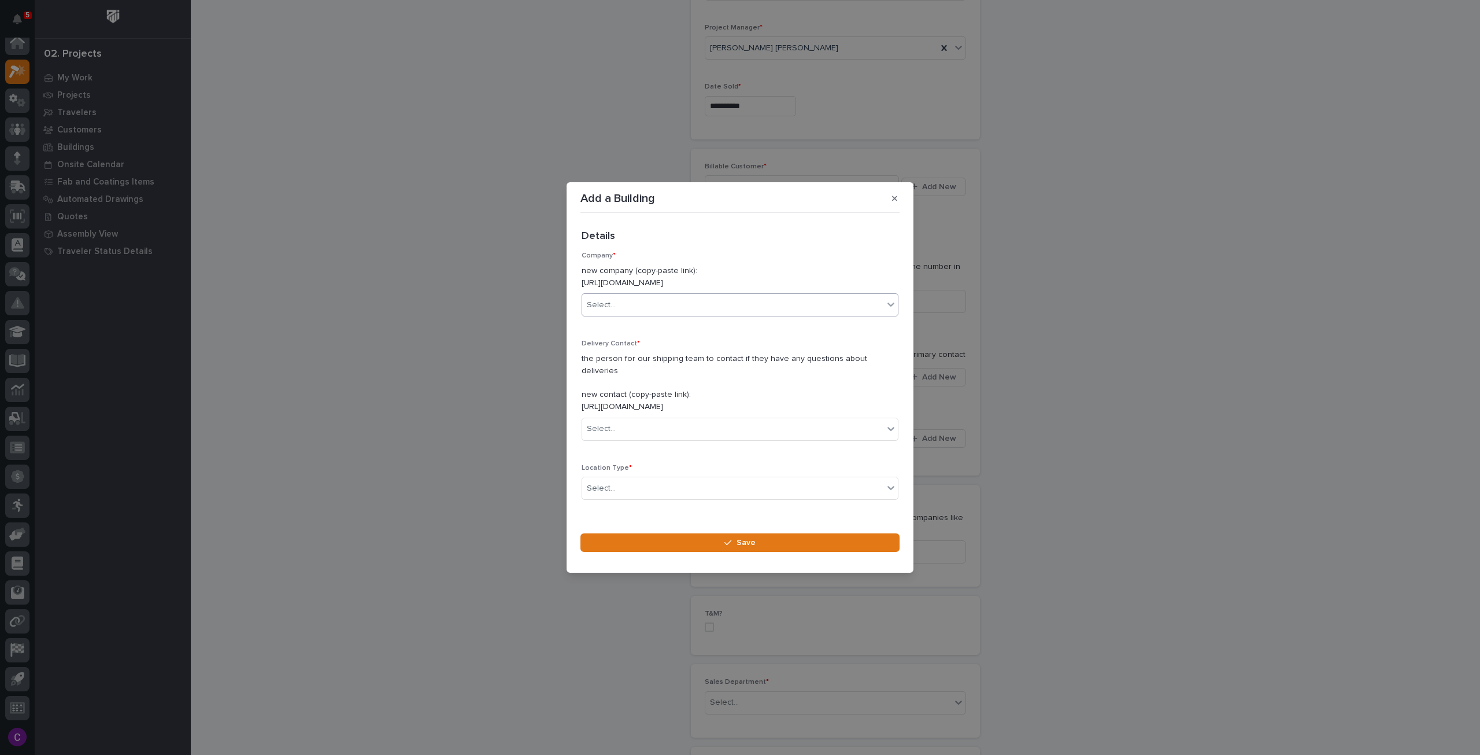
click at [698, 316] on div "Select..." at bounding box center [740, 304] width 317 height 23
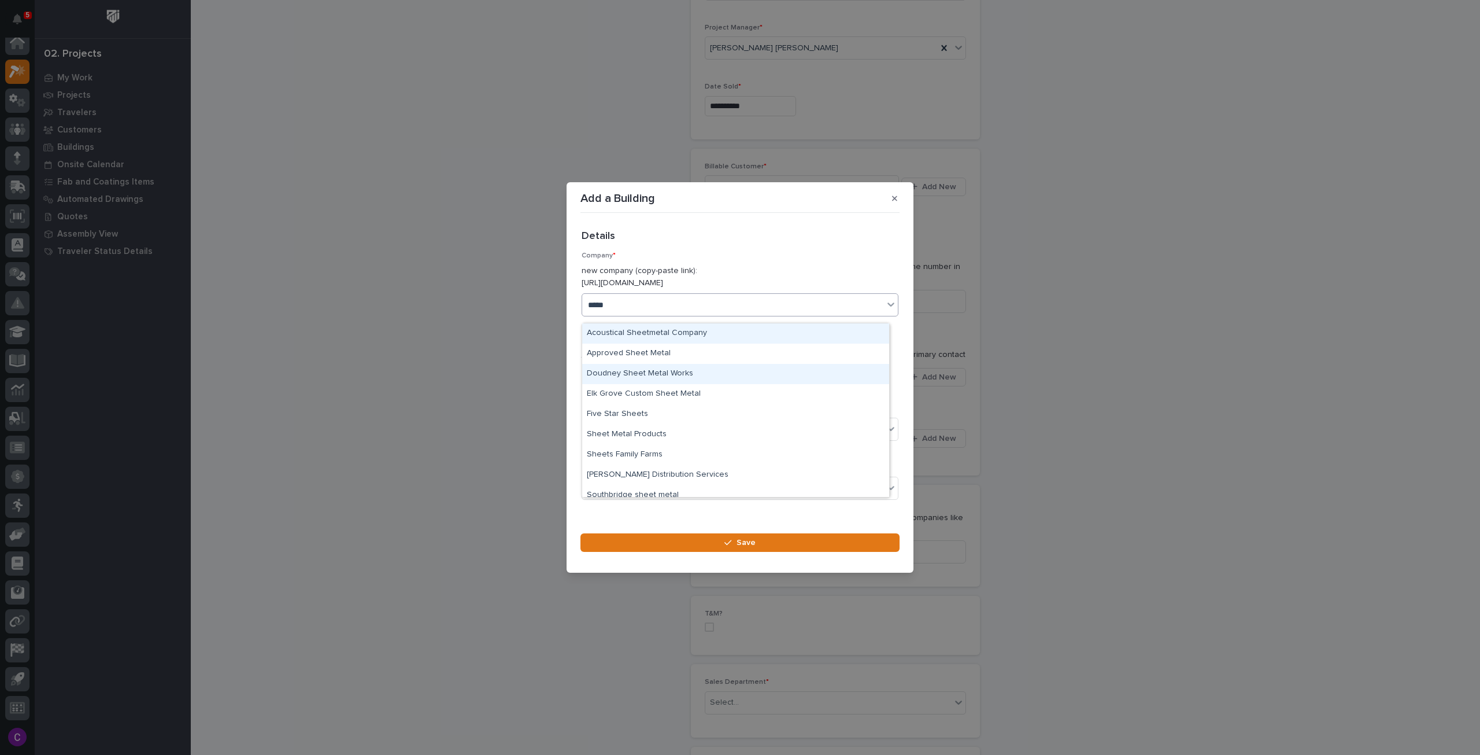
type input "******"
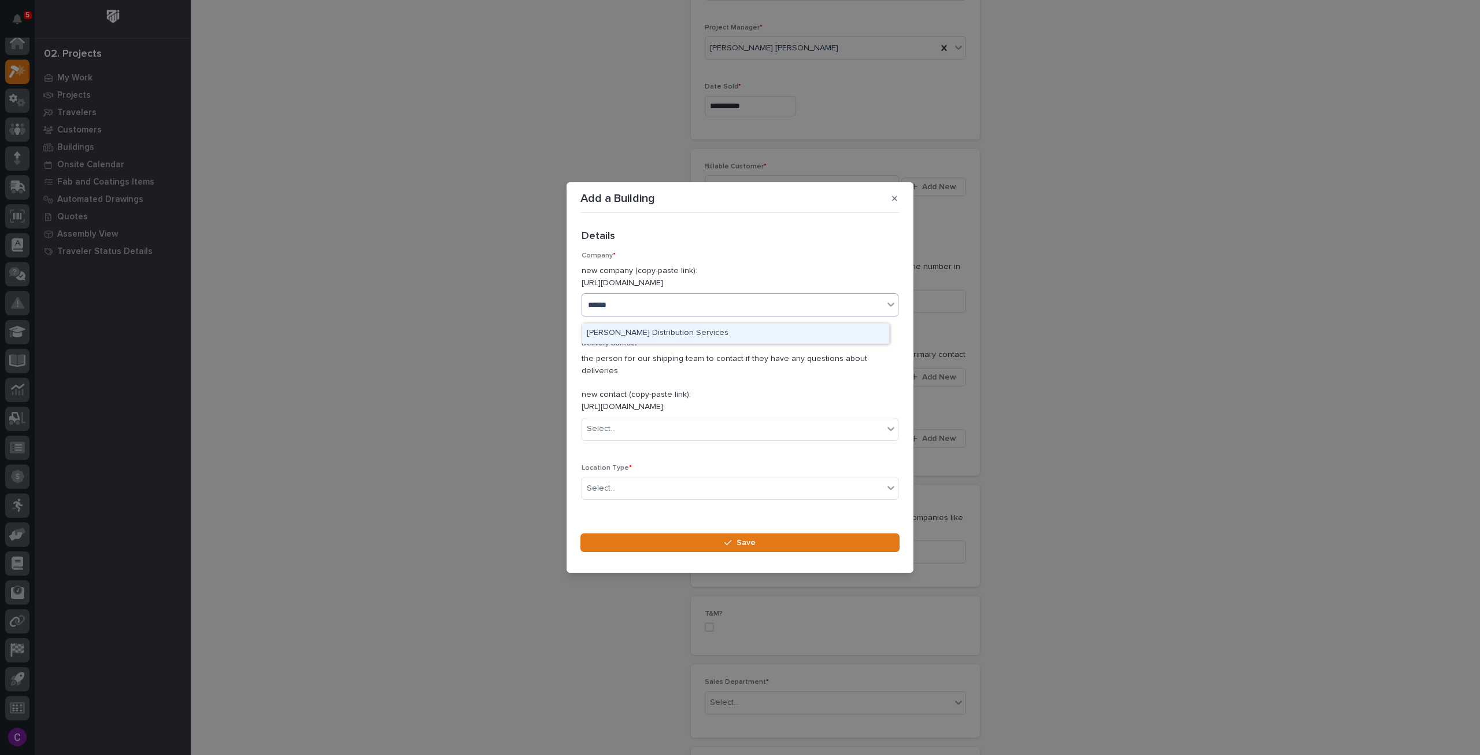
click at [682, 335] on div "[PERSON_NAME] Distribution Services" at bounding box center [735, 333] width 307 height 20
click at [680, 429] on div "Select..." at bounding box center [732, 428] width 301 height 19
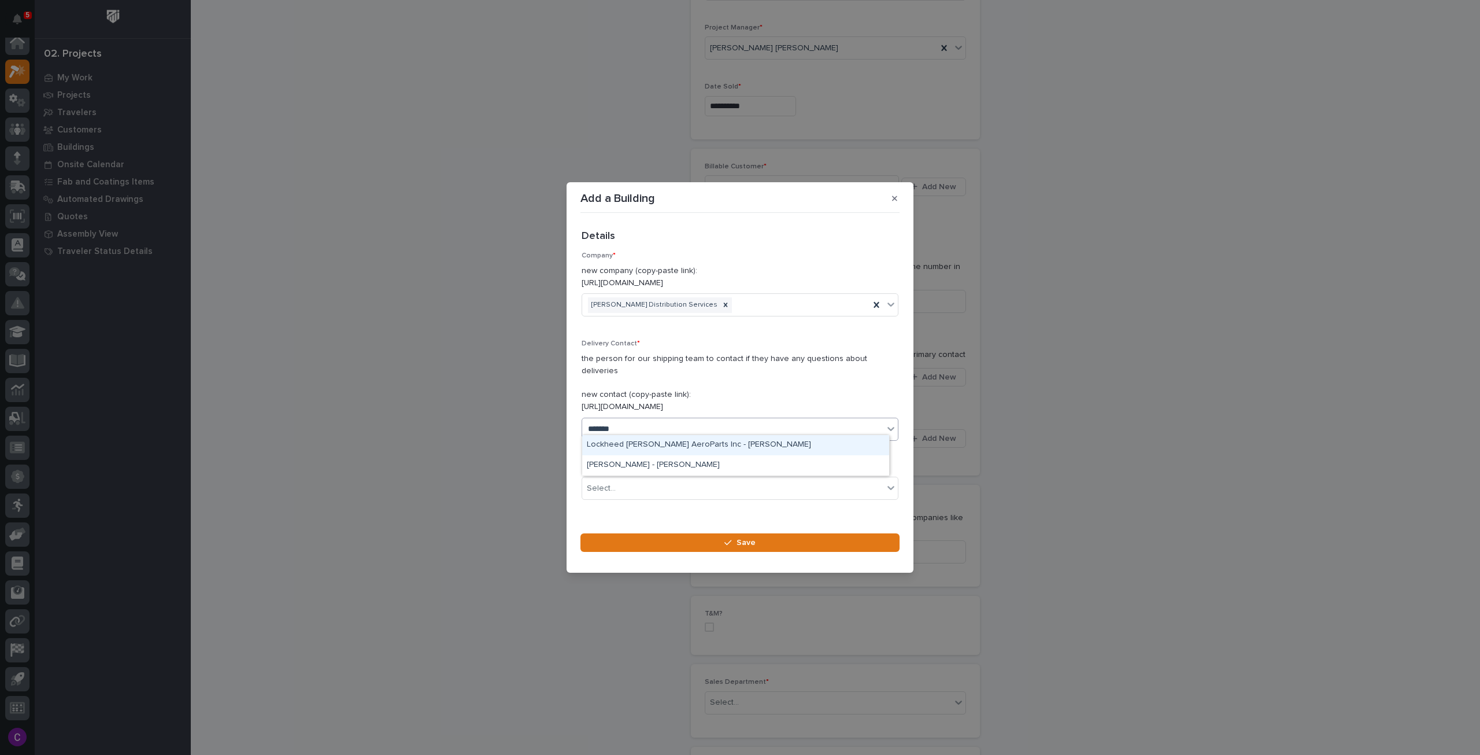
type input "********"
click at [653, 441] on div "Sheetz - Kevin Wess" at bounding box center [735, 445] width 307 height 20
click at [659, 481] on div "Select..." at bounding box center [732, 488] width 301 height 19
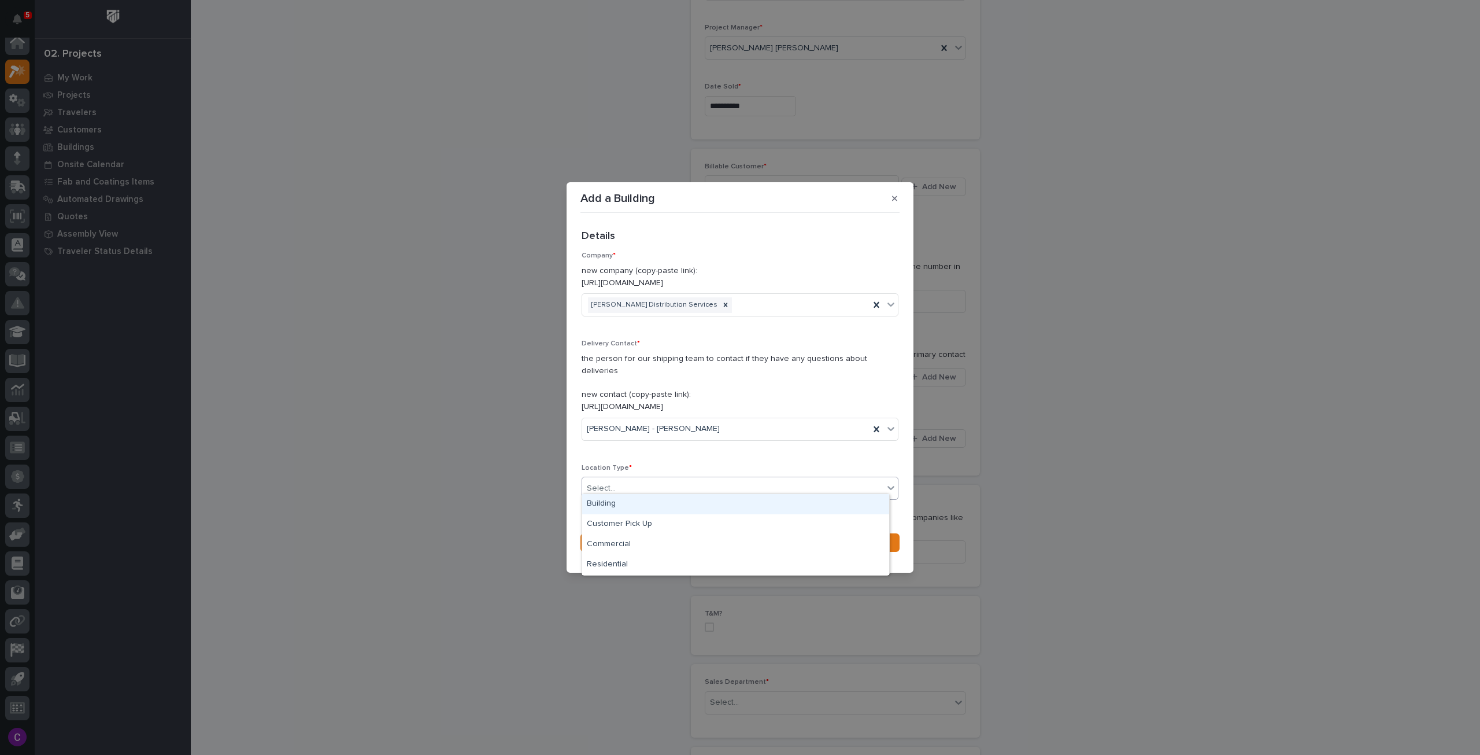
click at [649, 509] on div "Building" at bounding box center [735, 504] width 307 height 20
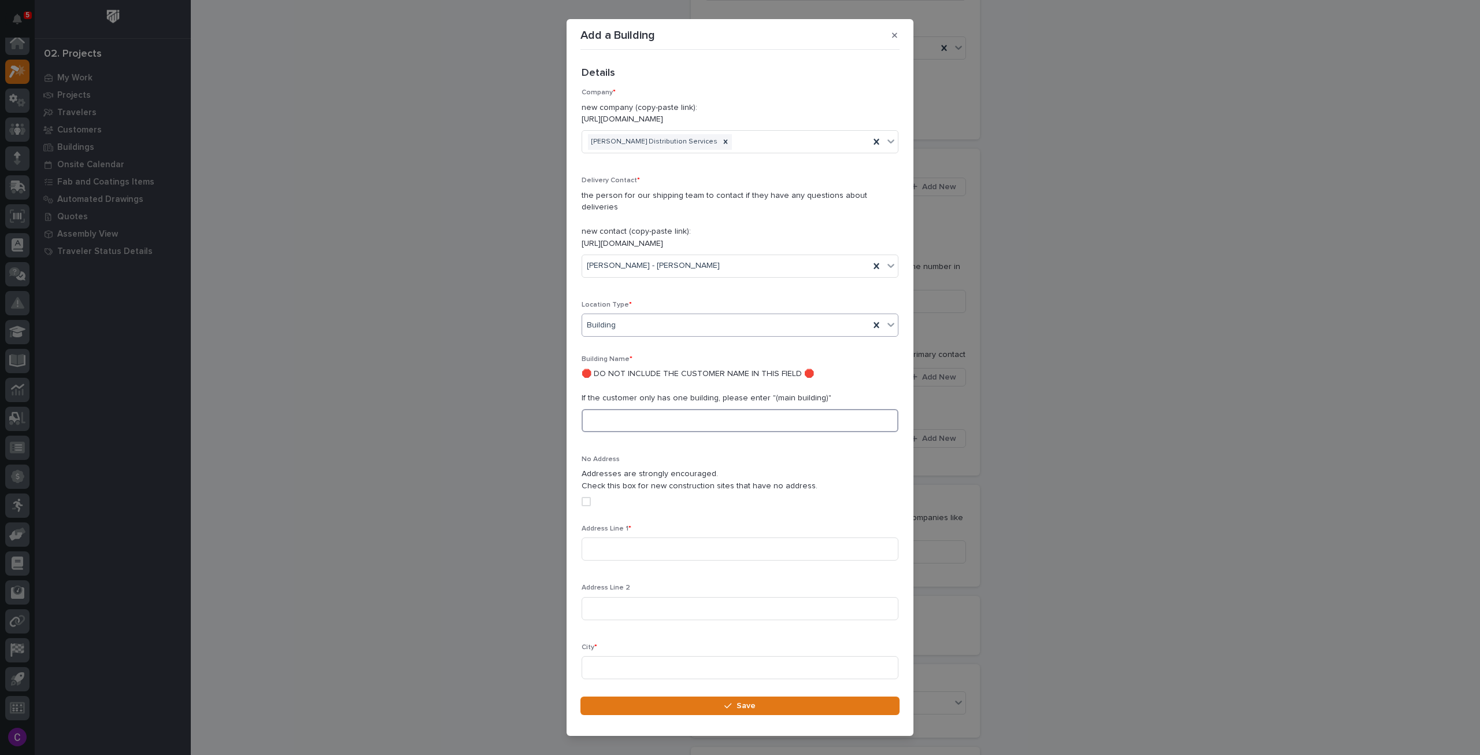
click at [656, 409] on input at bounding box center [740, 420] width 317 height 23
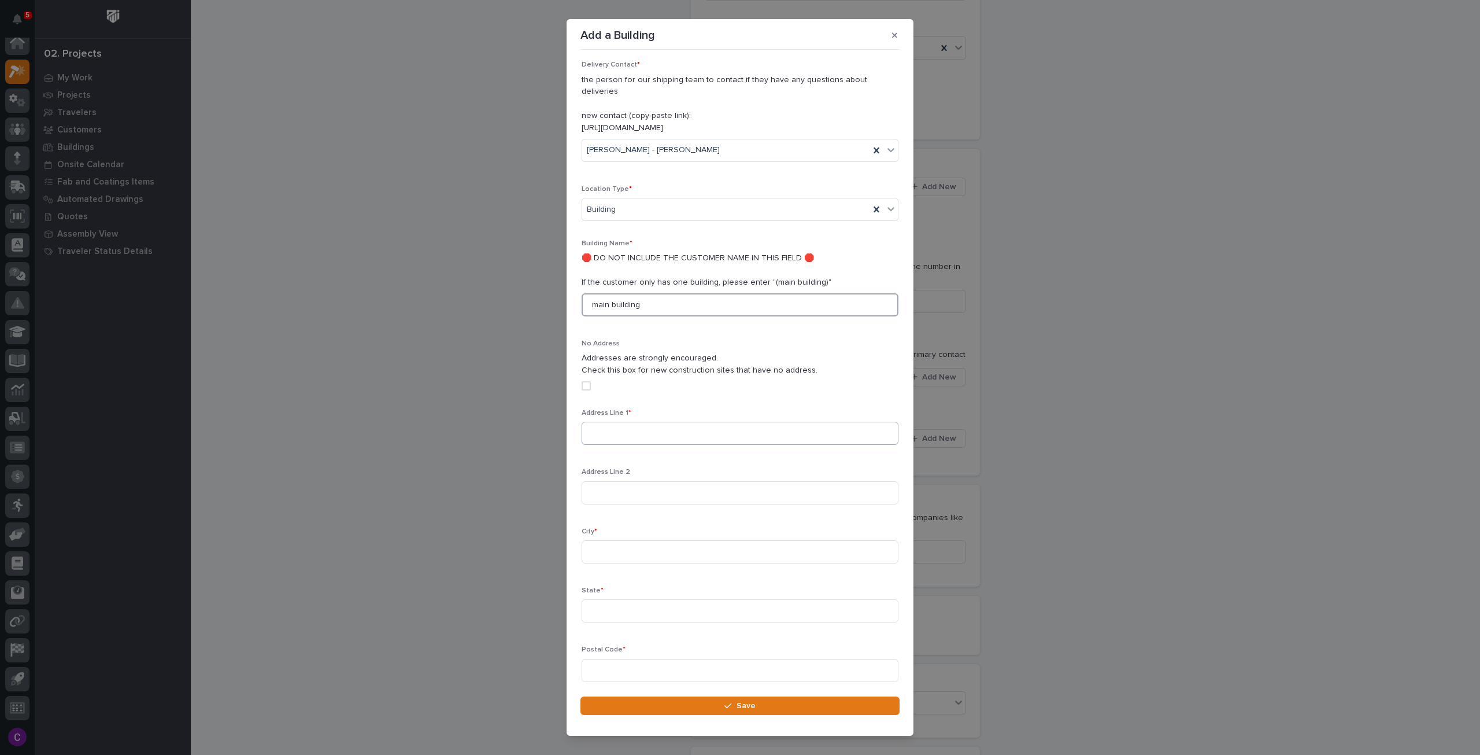
type input "main building"
click at [658, 421] on input at bounding box center [740, 432] width 317 height 23
click at [634, 421] on input at bounding box center [740, 432] width 317 height 23
click at [672, 427] on input at bounding box center [740, 432] width 317 height 23
paste input "[EMAIL_ADDRESS][PERSON_NAME][DOMAIN_NAME]"
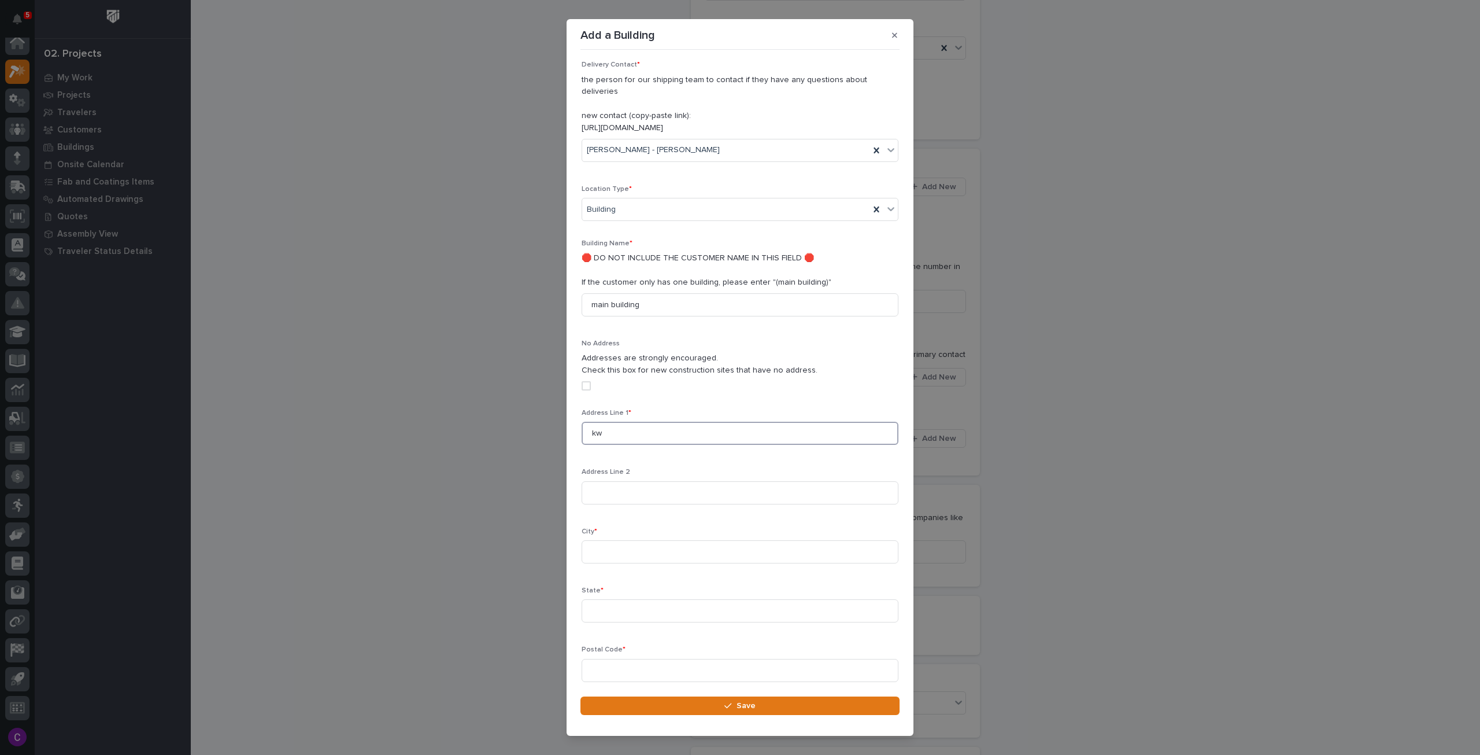
type input "k"
type input "219 Corp. Blvd."
type input "Claysburg"
type input "PA"
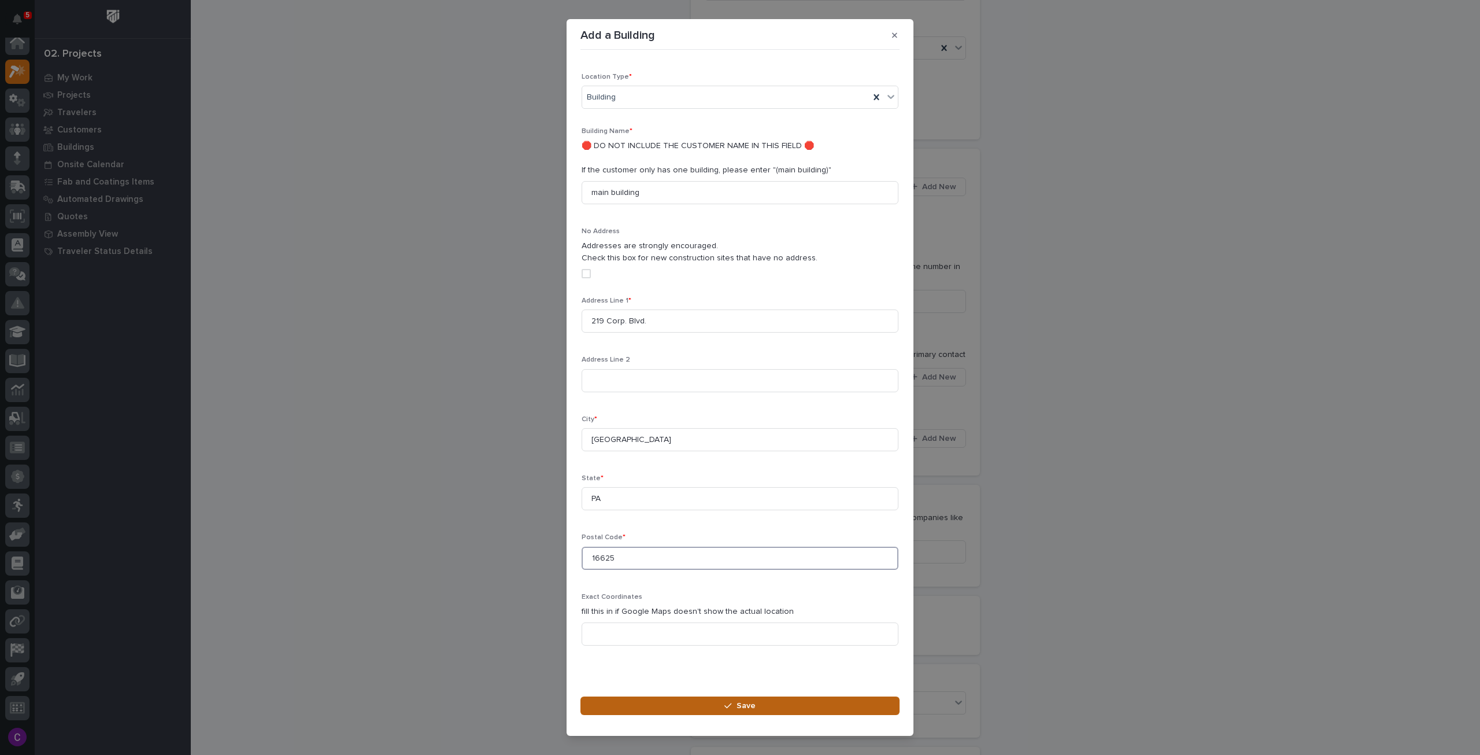
type input "16625"
click at [698, 702] on button "Save" at bounding box center [739, 705] width 319 height 19
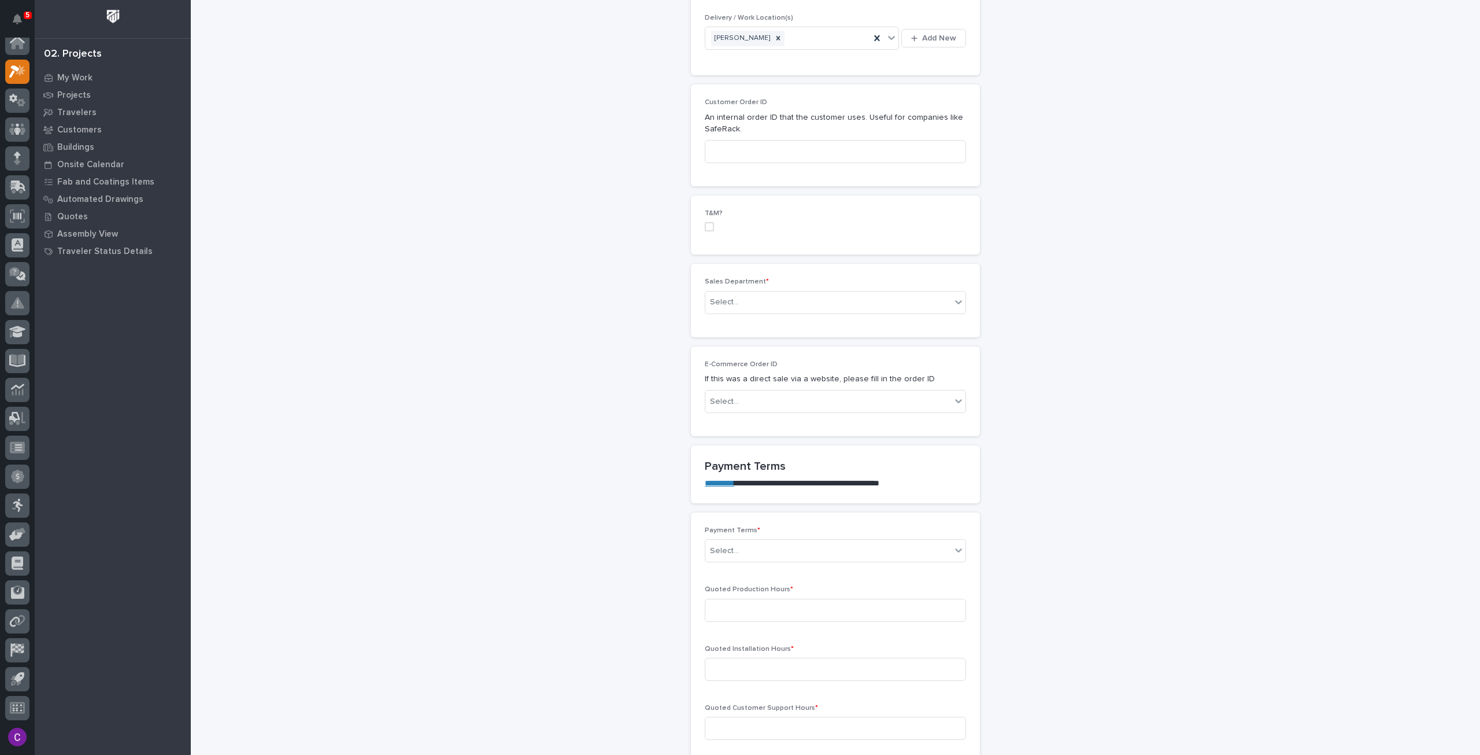
scroll to position [520, 0]
click at [848, 300] on div "Select..." at bounding box center [828, 297] width 246 height 19
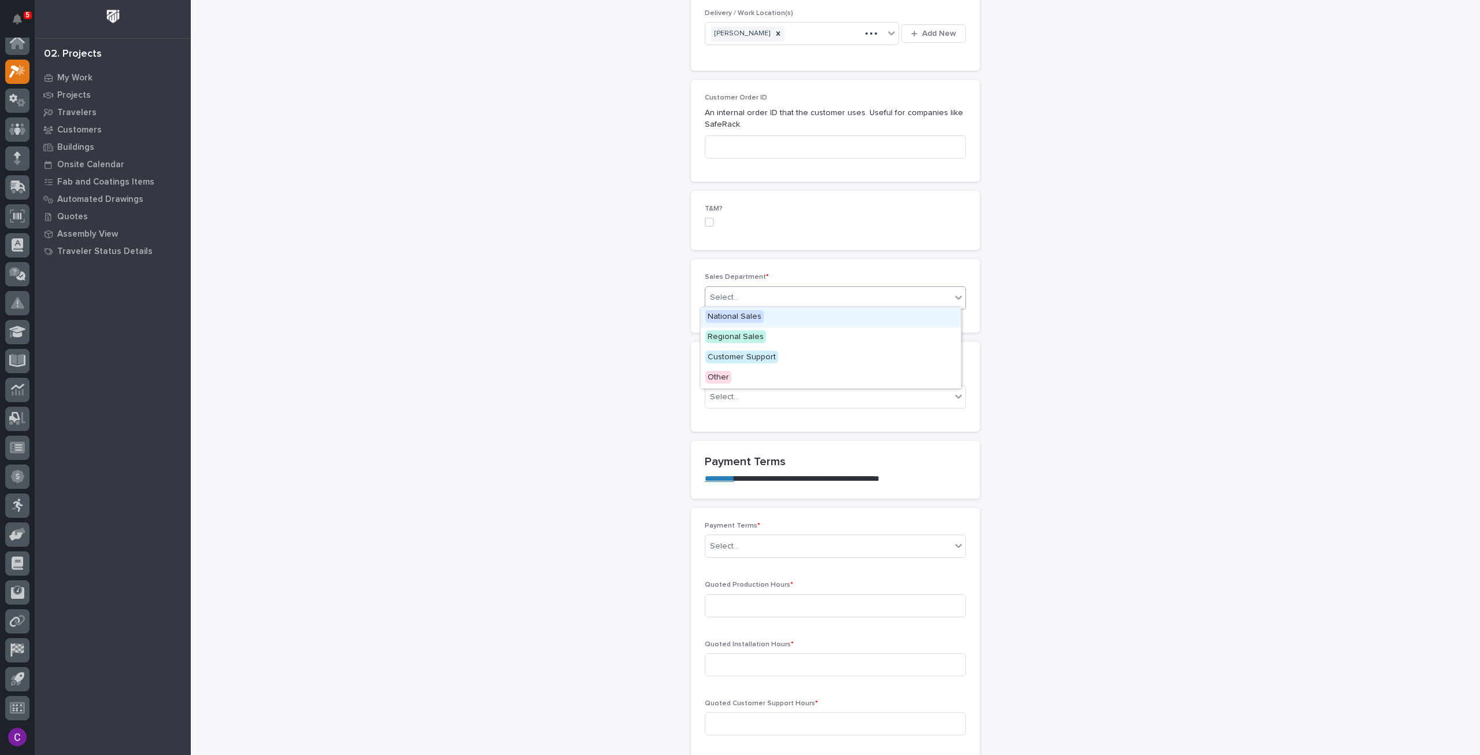
drag, startPoint x: 838, startPoint y: 320, endPoint x: 835, endPoint y: 343, distance: 24.0
click at [838, 320] on div "National Sales" at bounding box center [831, 317] width 260 height 20
drag, startPoint x: 820, startPoint y: 405, endPoint x: 811, endPoint y: 415, distance: 13.1
click at [819, 406] on div "E-Commerce Order ID If this was a direct sale via a website, please fill in the…" at bounding box center [835, 387] width 261 height 62
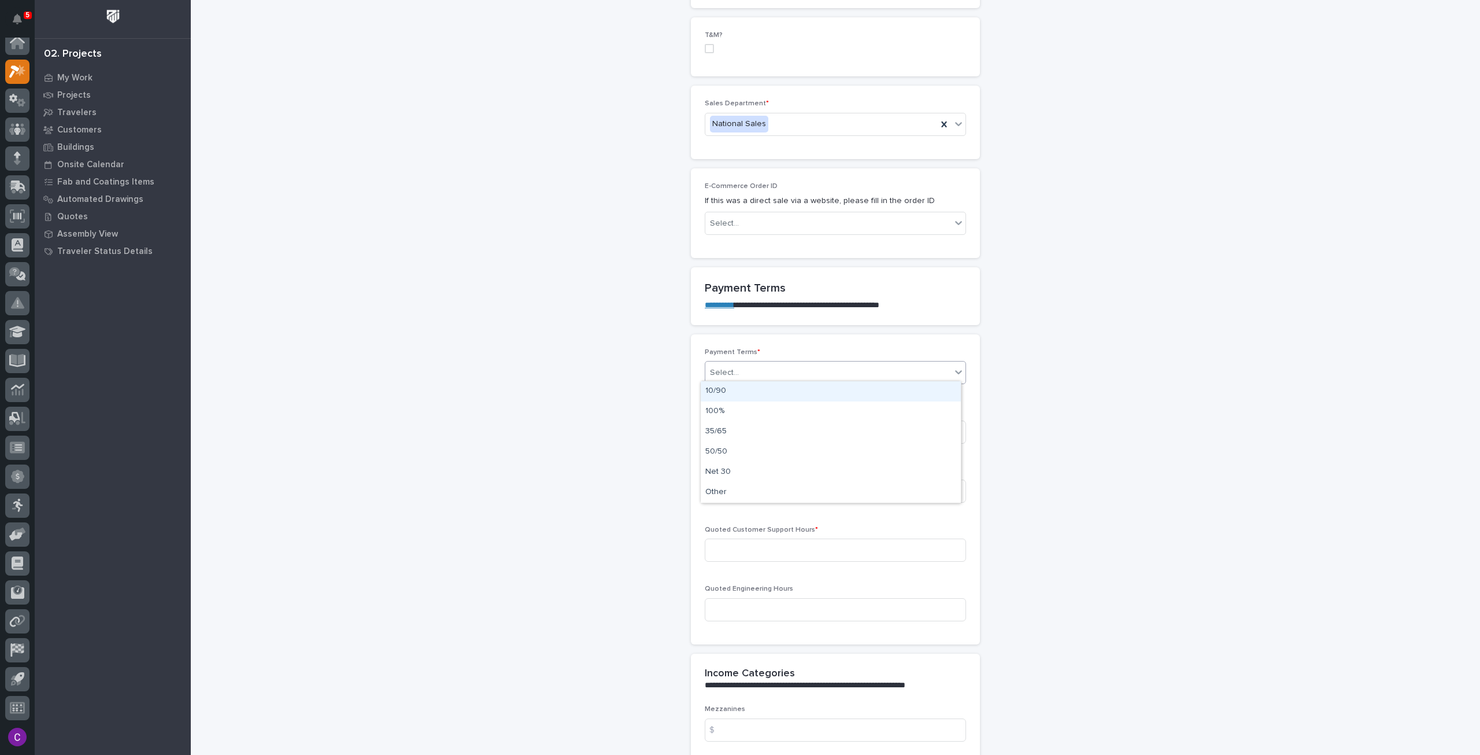
click at [789, 369] on div "Select..." at bounding box center [828, 372] width 246 height 19
click at [750, 415] on div "100%" at bounding box center [831, 411] width 260 height 20
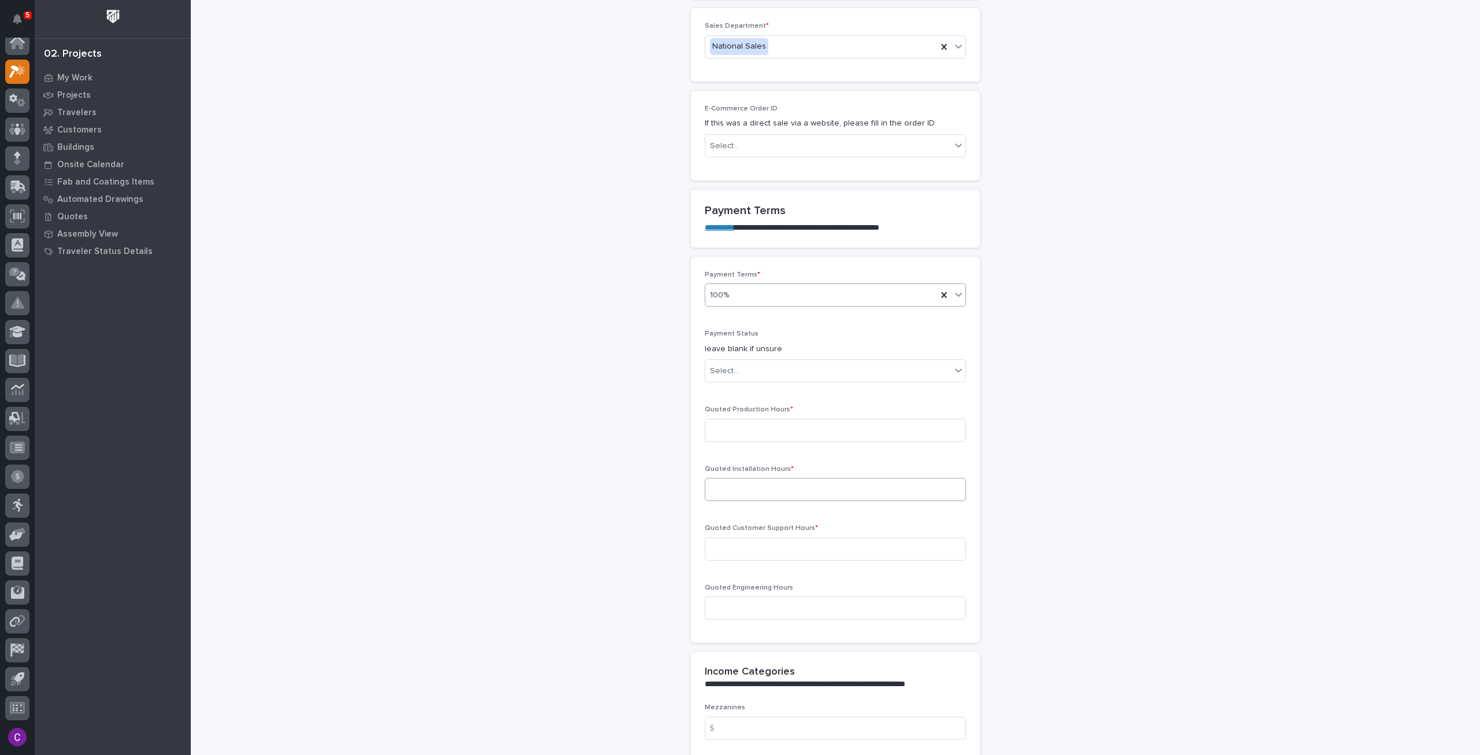
scroll to position [789, 0]
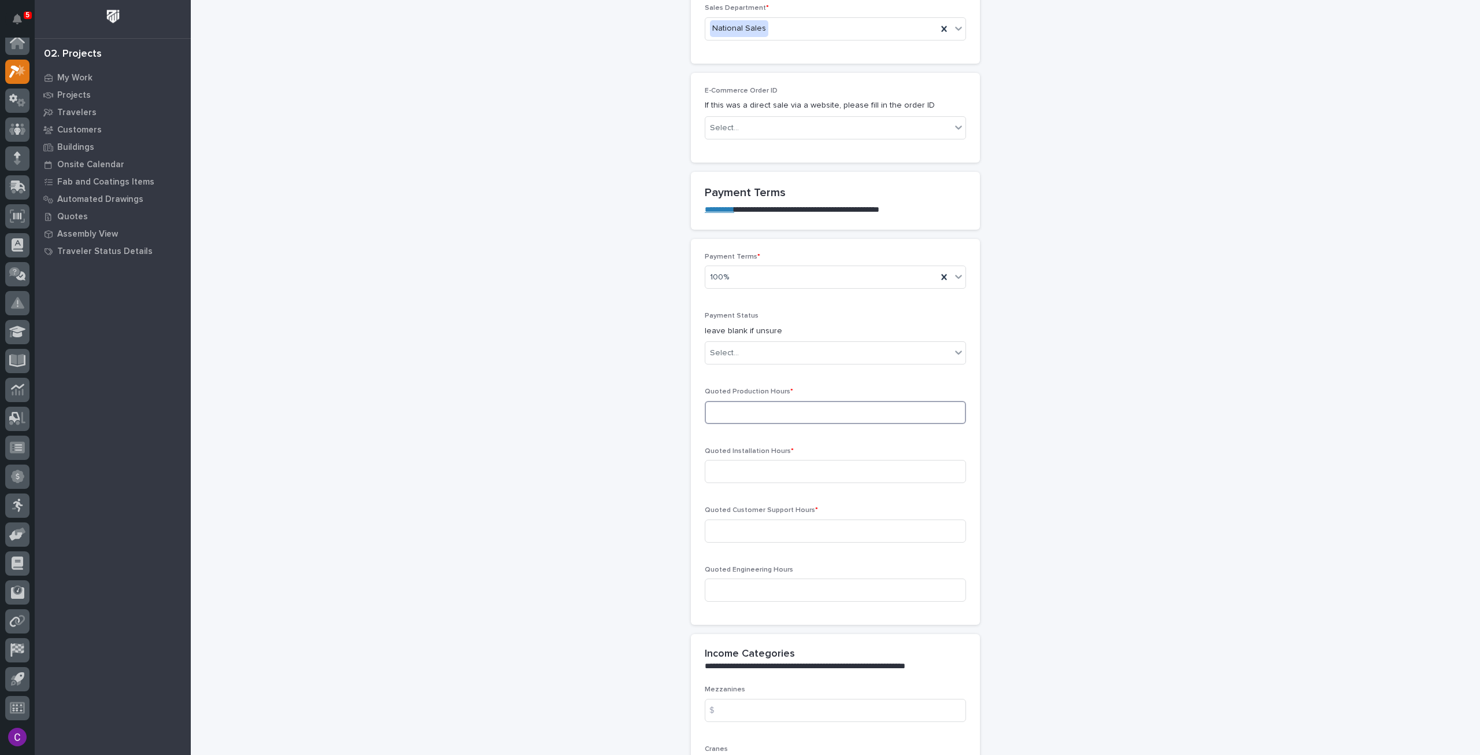
click at [851, 403] on input at bounding box center [835, 412] width 261 height 23
type input "34"
click at [836, 486] on div "Quoted Installation Hours *" at bounding box center [835, 469] width 261 height 45
click at [823, 468] on input at bounding box center [835, 471] width 261 height 23
type input "0"
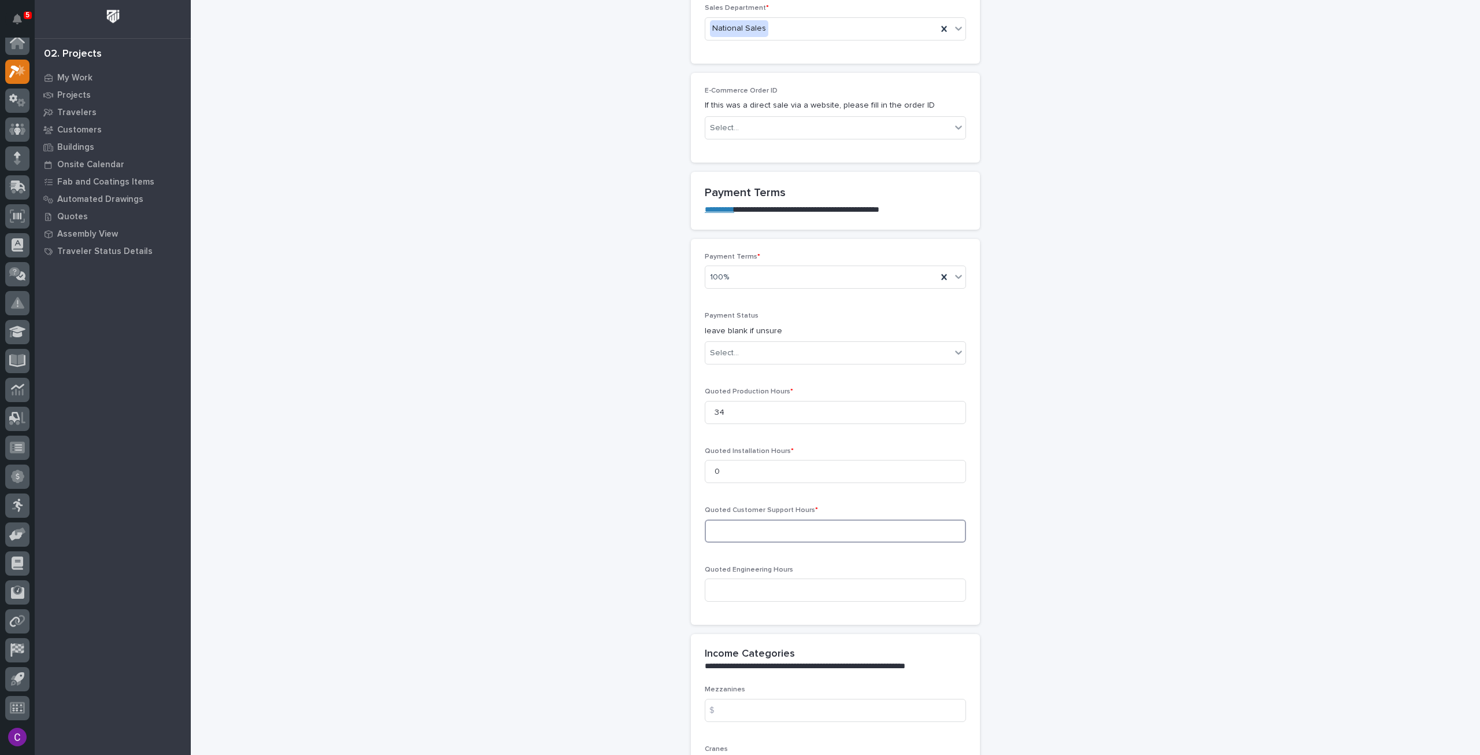
click at [816, 527] on input at bounding box center [835, 530] width 261 height 23
type input "0"
click at [792, 588] on input at bounding box center [835, 589] width 261 height 23
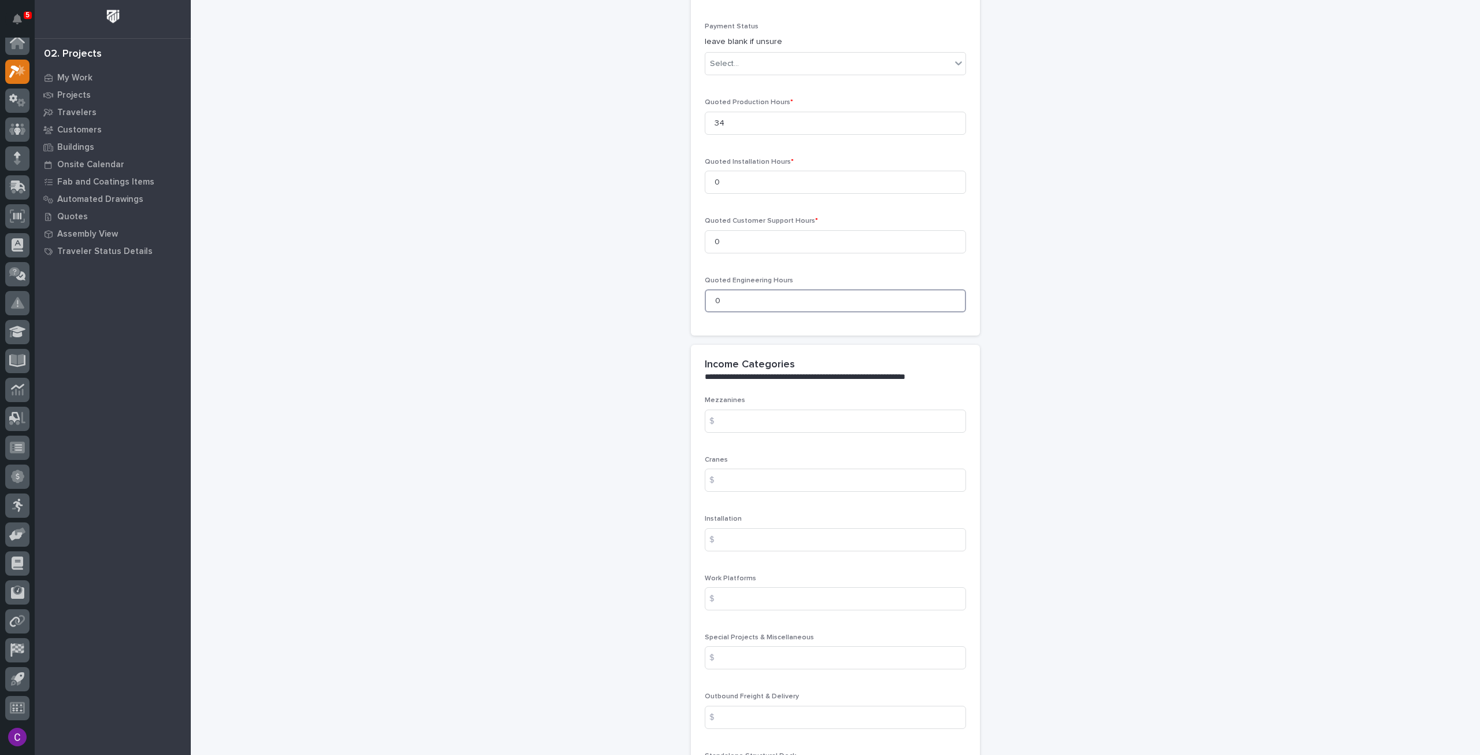
scroll to position [1425, 0]
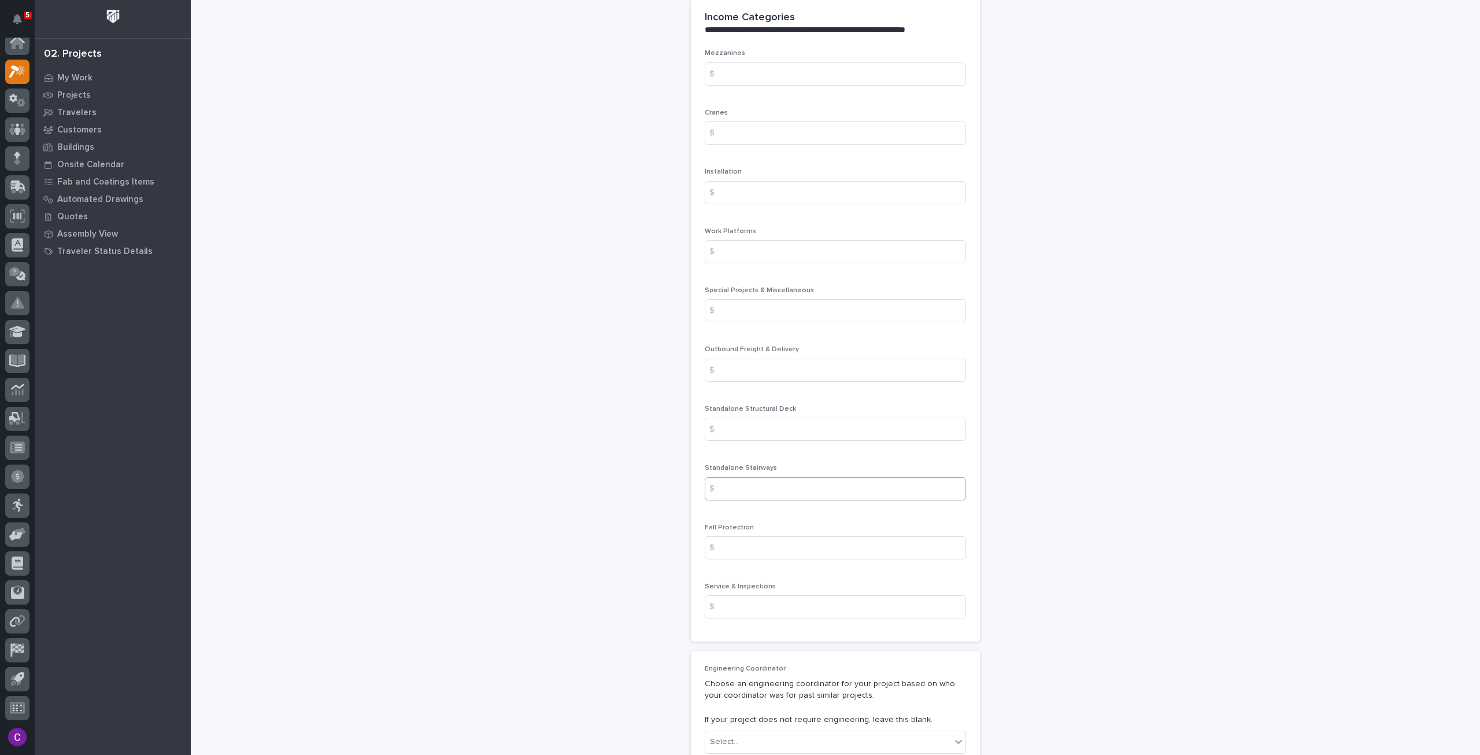
type input "0"
click at [782, 477] on input at bounding box center [835, 488] width 261 height 23
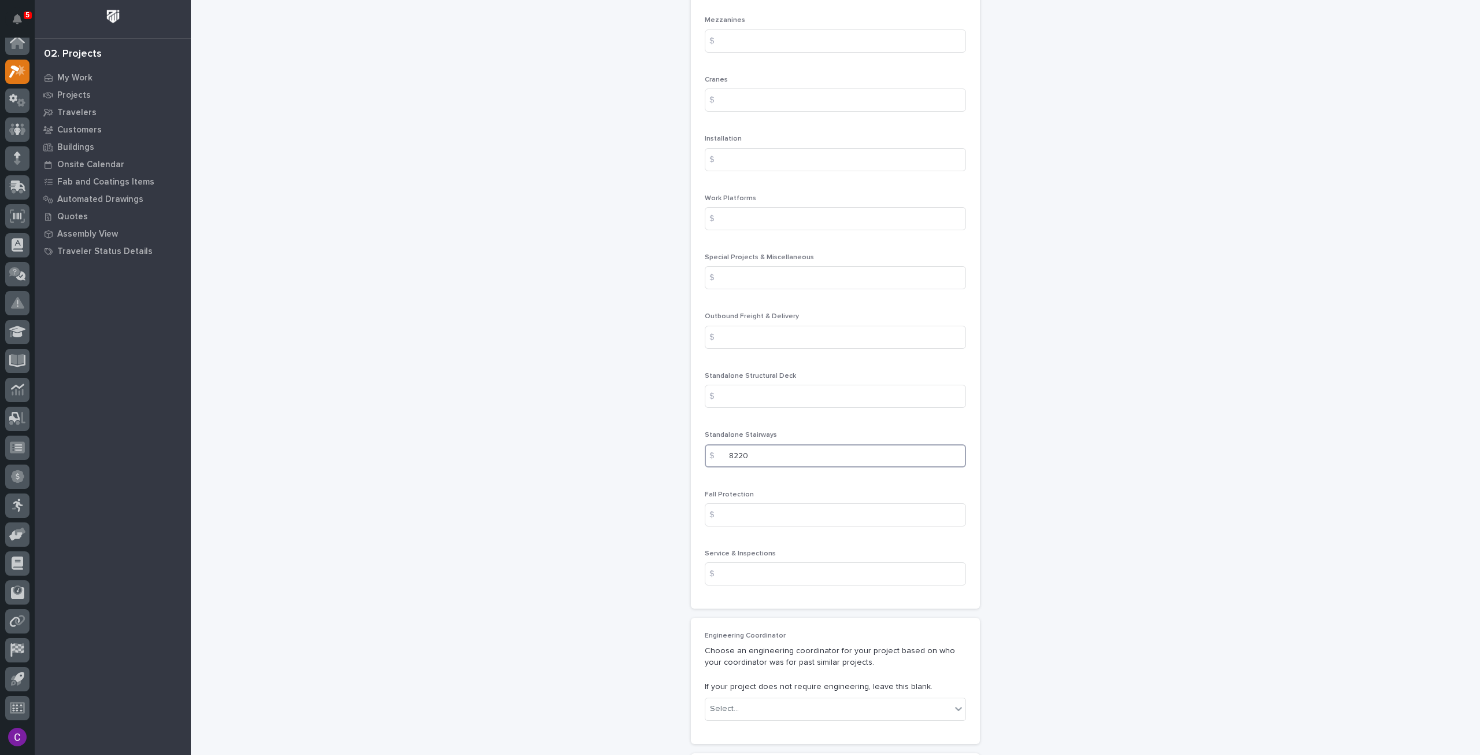
scroll to position [1483, 0]
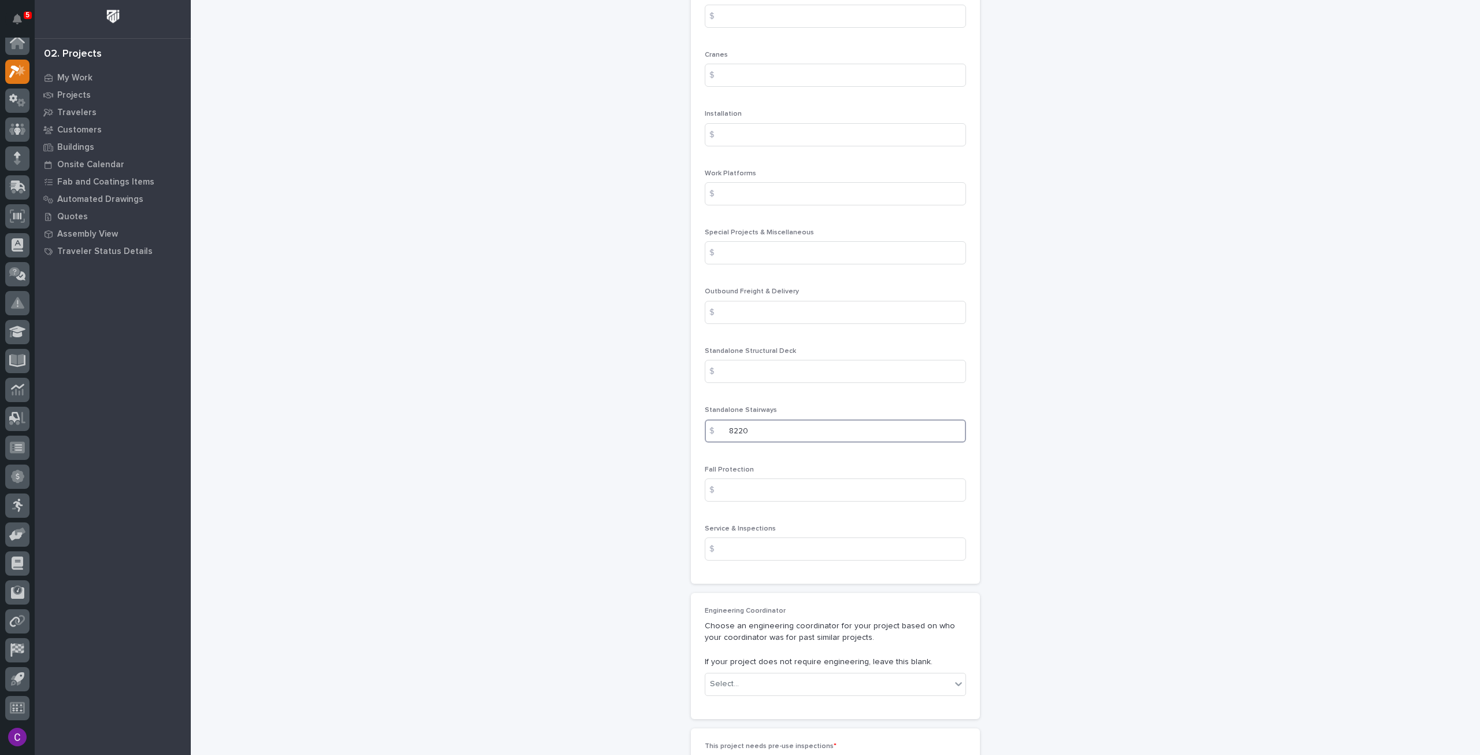
type input "8220"
click at [782, 478] on input at bounding box center [835, 489] width 261 height 23
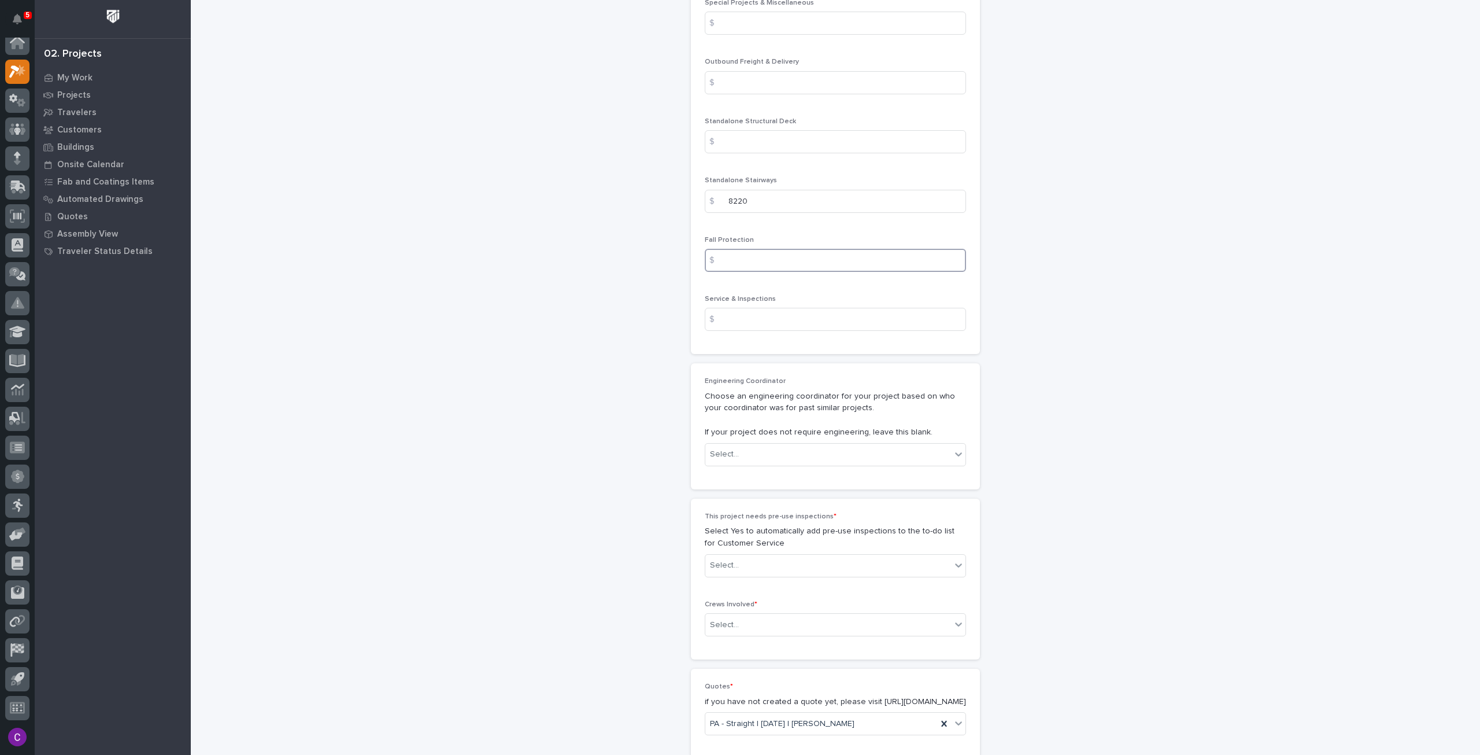
scroll to position [1714, 0]
click at [850, 453] on div "Select..." at bounding box center [828, 452] width 246 height 19
click at [842, 458] on div "Select..." at bounding box center [835, 452] width 261 height 23
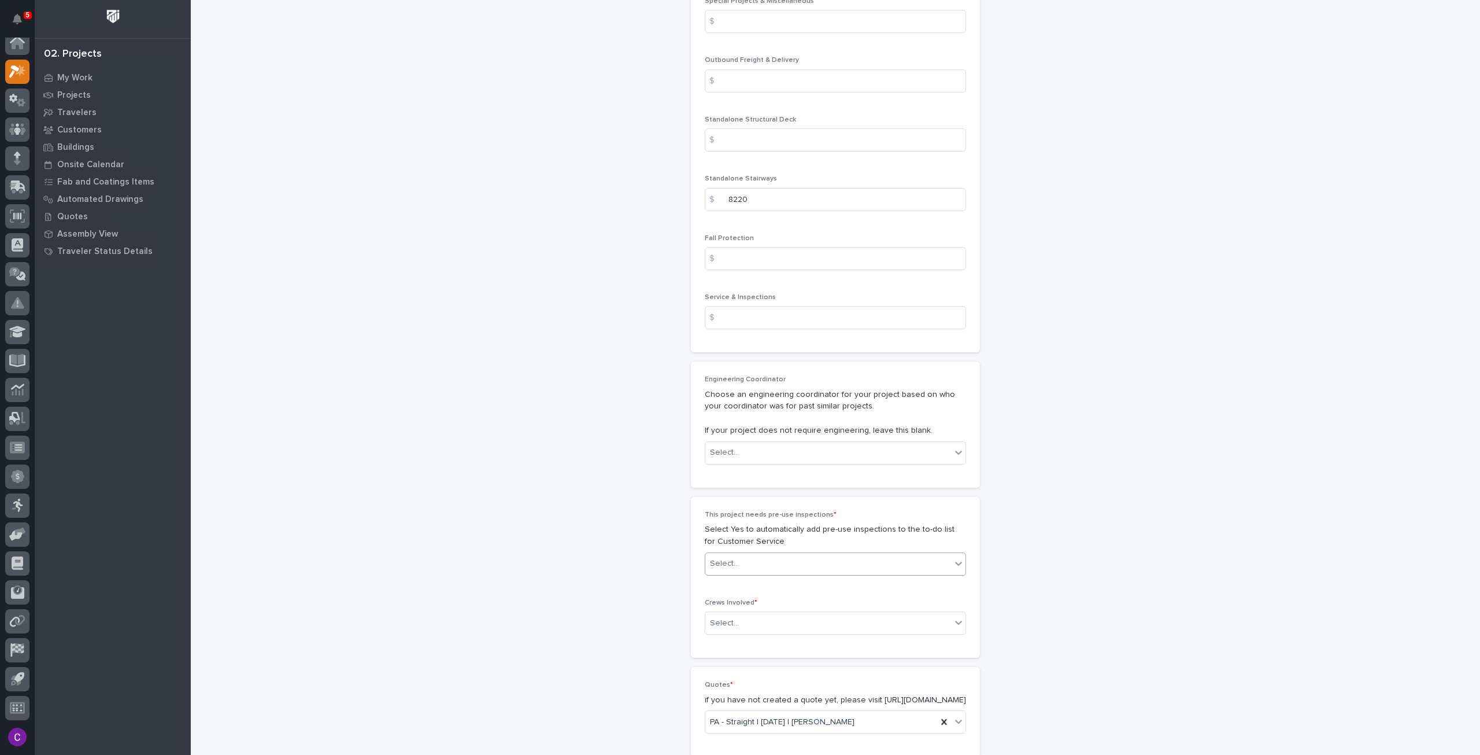
click at [754, 570] on body "**********" at bounding box center [740, 377] width 1480 height 755
click at [752, 598] on div "No" at bounding box center [831, 601] width 260 height 20
click at [768, 617] on div "Select..." at bounding box center [828, 622] width 246 height 19
click at [763, 639] on div "Production" at bounding box center [831, 640] width 260 height 20
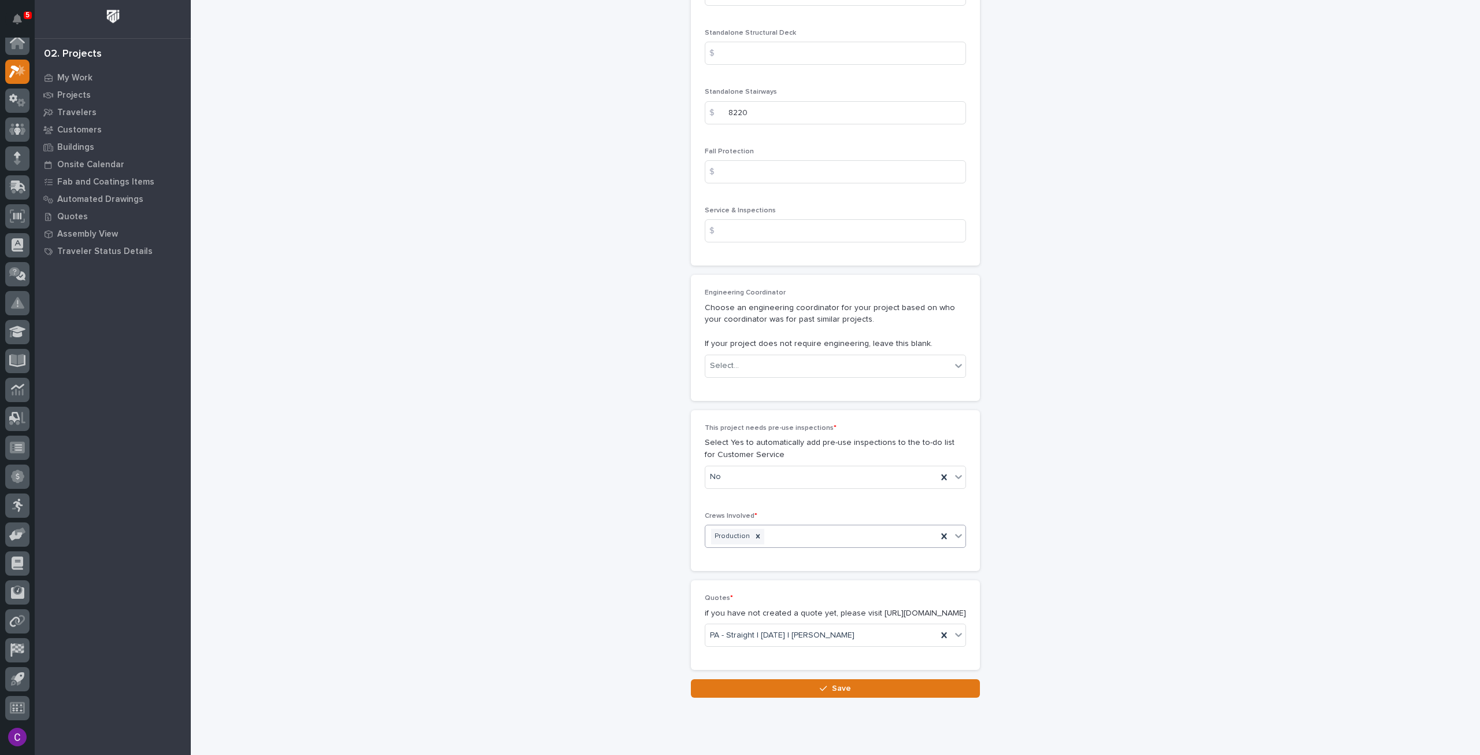
scroll to position [1841, 0]
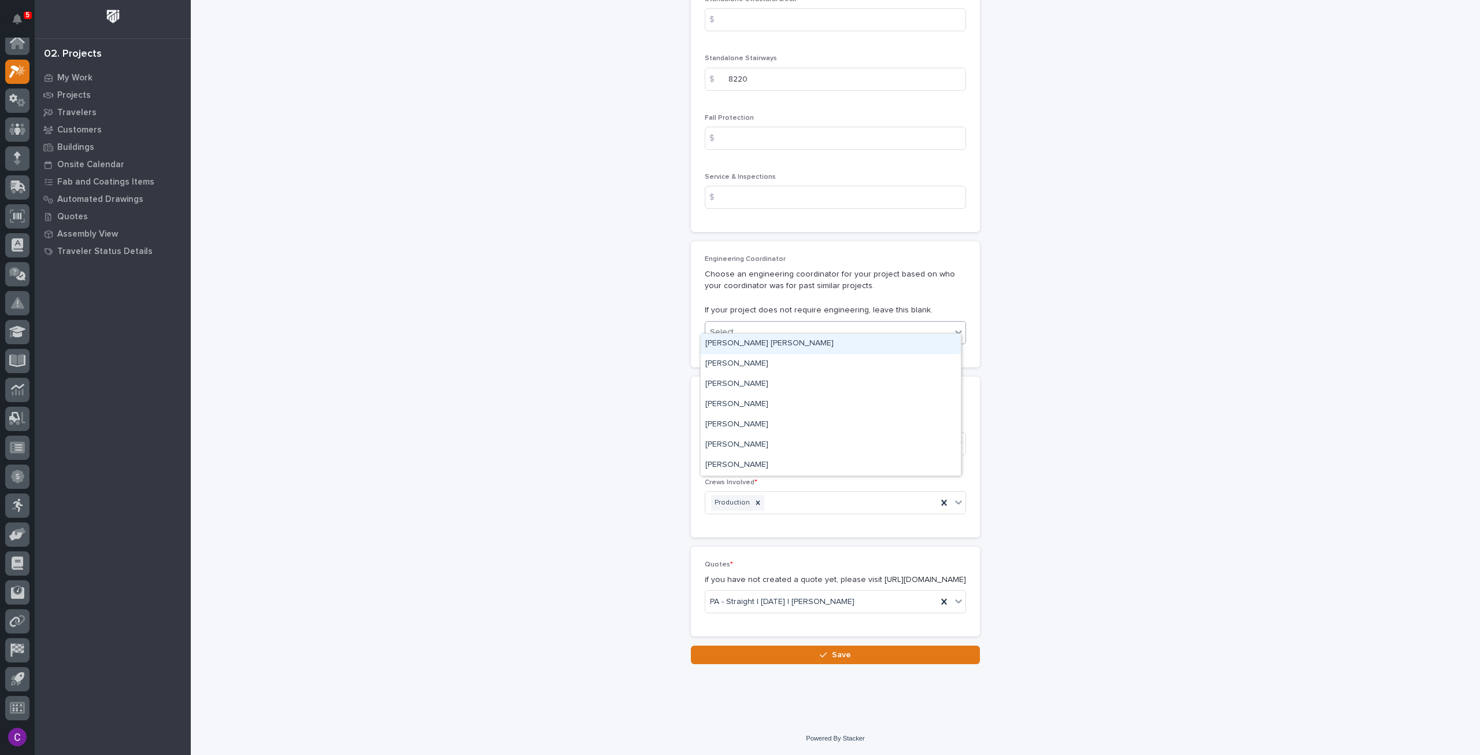
click at [810, 323] on div "Select..." at bounding box center [828, 332] width 246 height 19
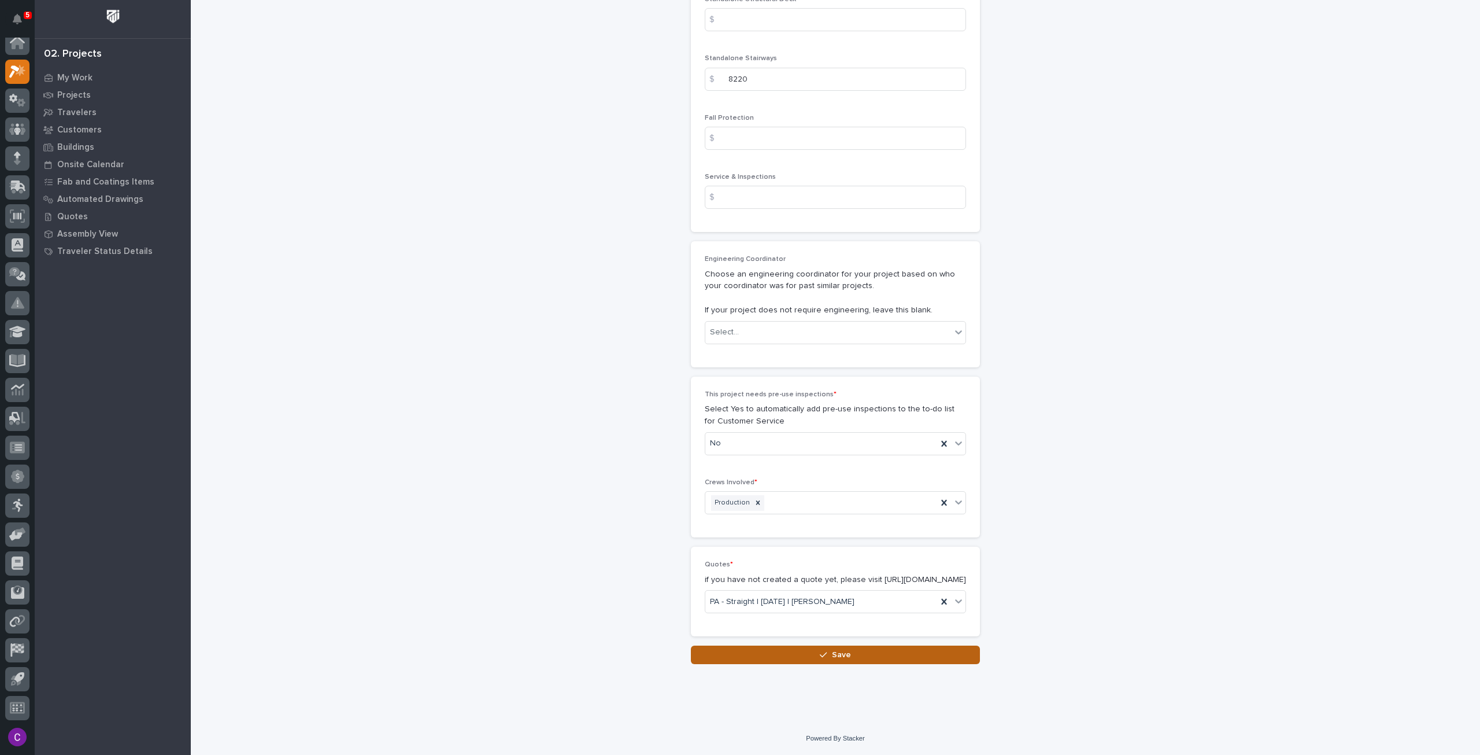
click at [923, 659] on button "Save" at bounding box center [835, 654] width 289 height 19
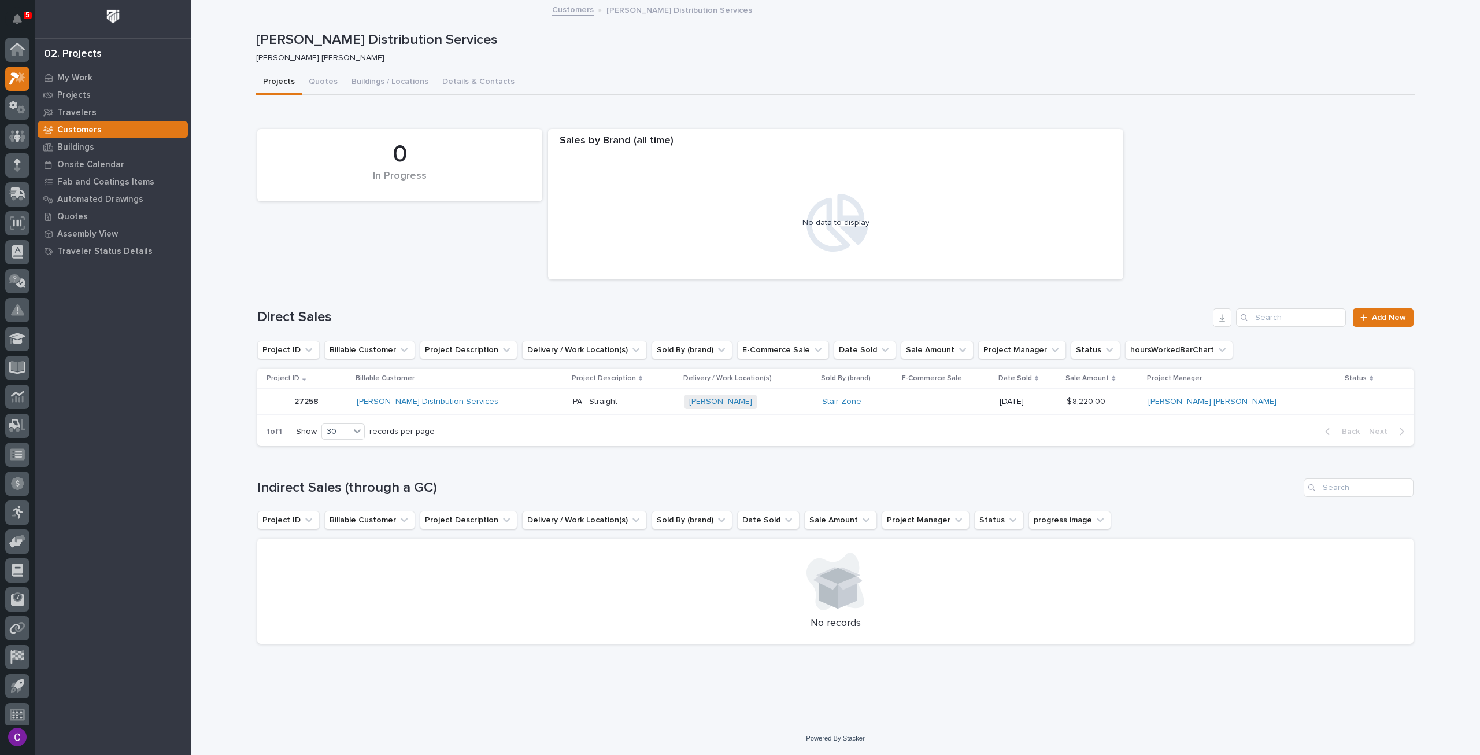
scroll to position [7, 0]
